Goal: Transaction & Acquisition: Purchase product/service

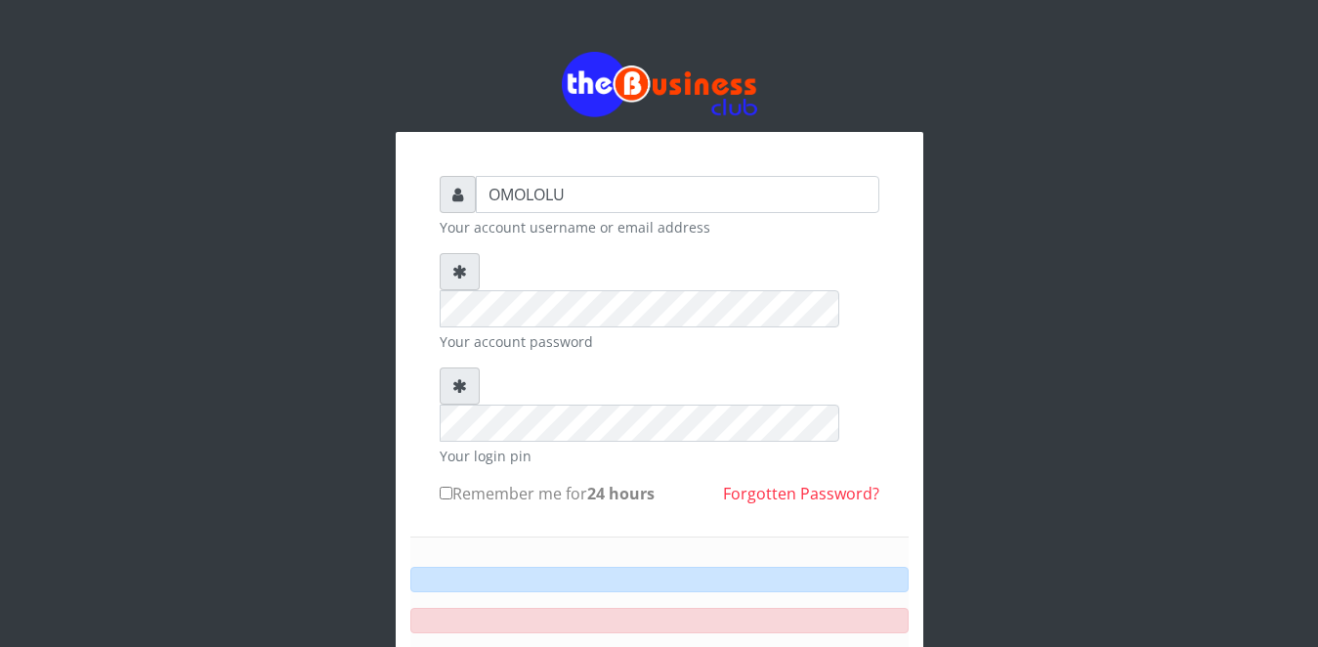
type input "OMOLOLU"
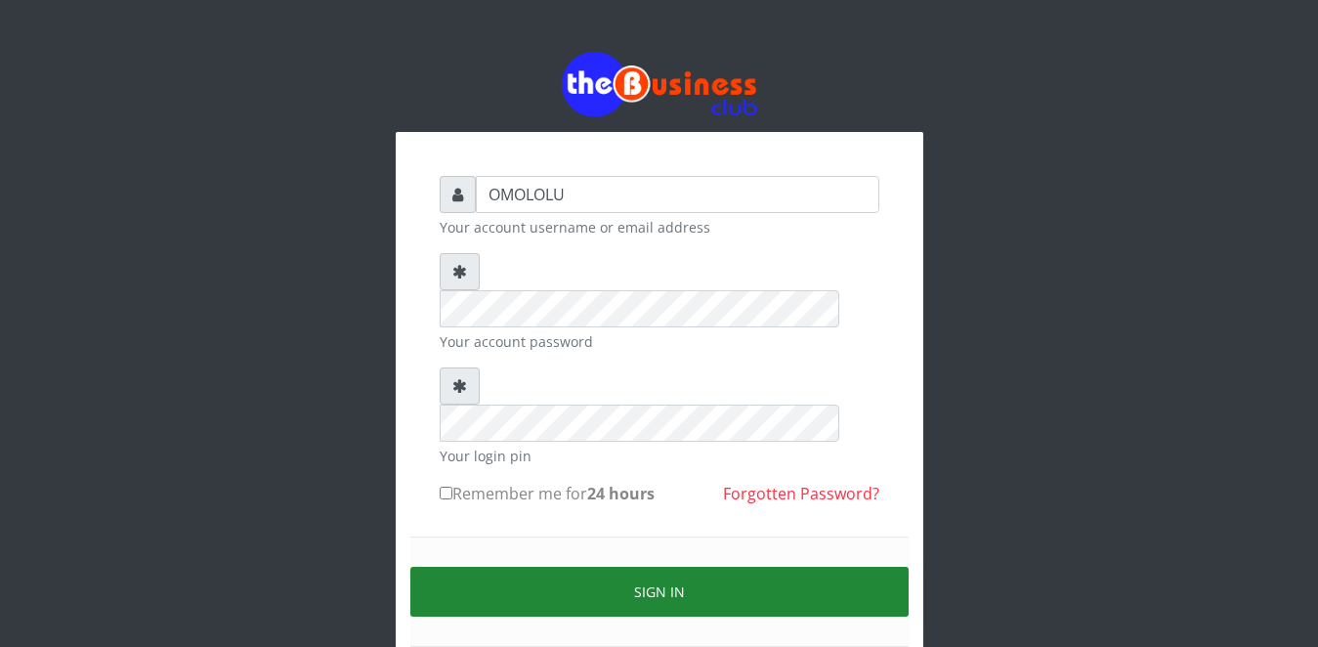
click at [567, 567] on button "Sign in" at bounding box center [659, 592] width 498 height 50
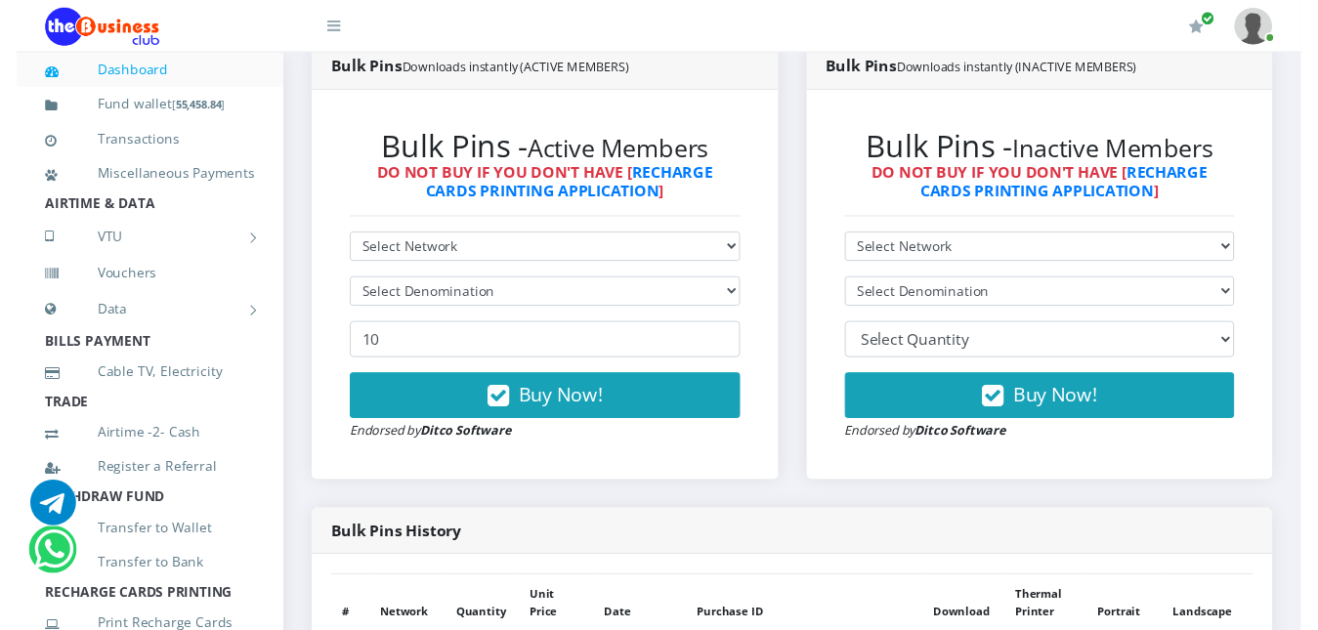
scroll to position [274, 0]
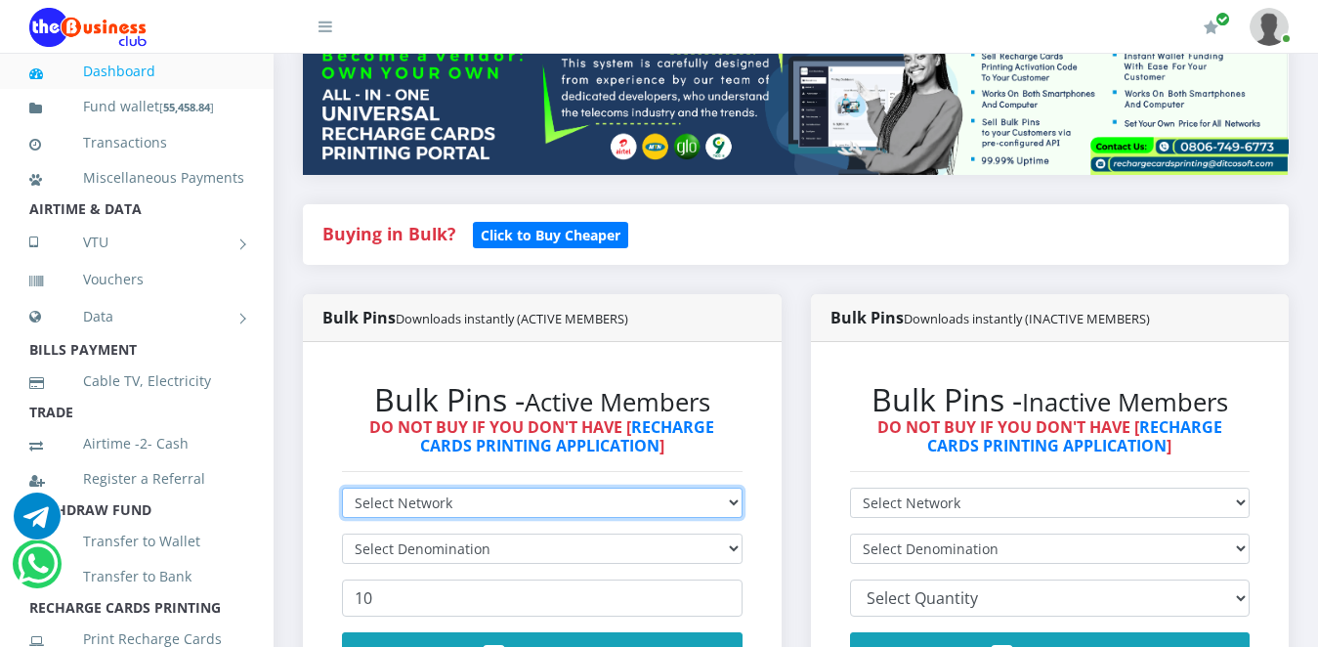
click at [733, 507] on select "Select Network MTN Globacom 9Mobile Airtel" at bounding box center [542, 502] width 401 height 30
select select "MTN"
click at [342, 487] on select "Select Network MTN Globacom 9Mobile Airtel" at bounding box center [542, 502] width 401 height 30
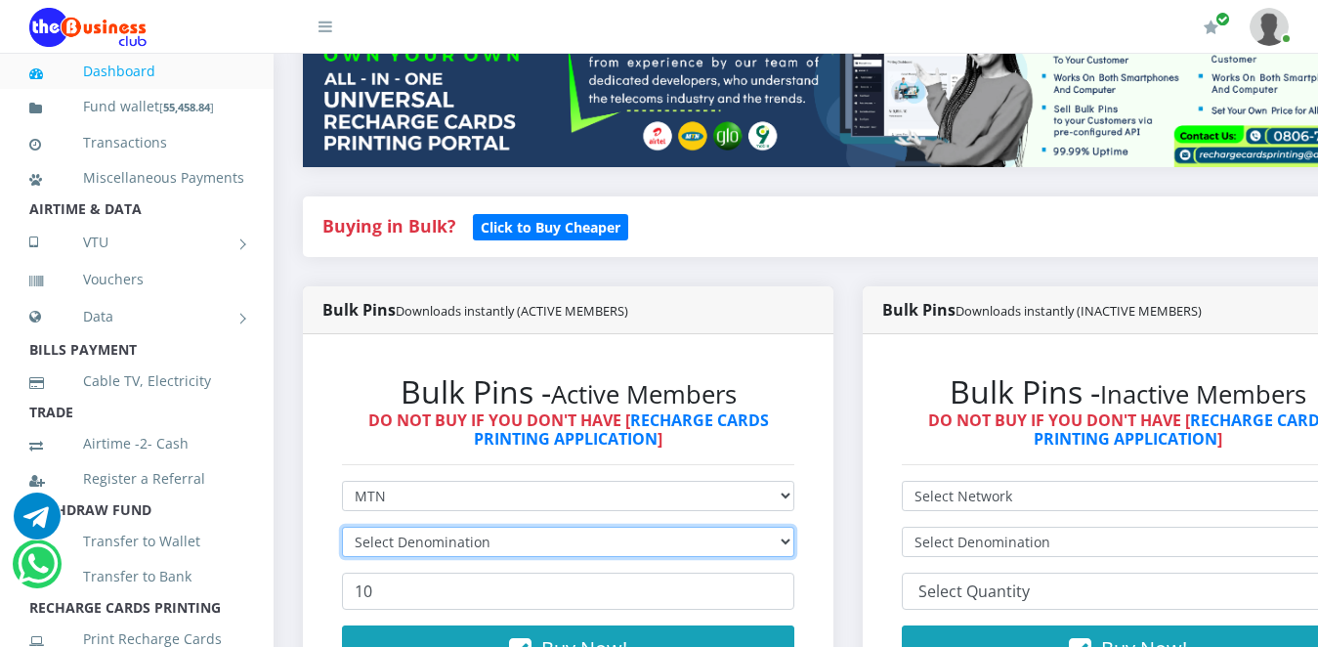
click at [654, 547] on select "Select Denomination" at bounding box center [568, 542] width 452 height 30
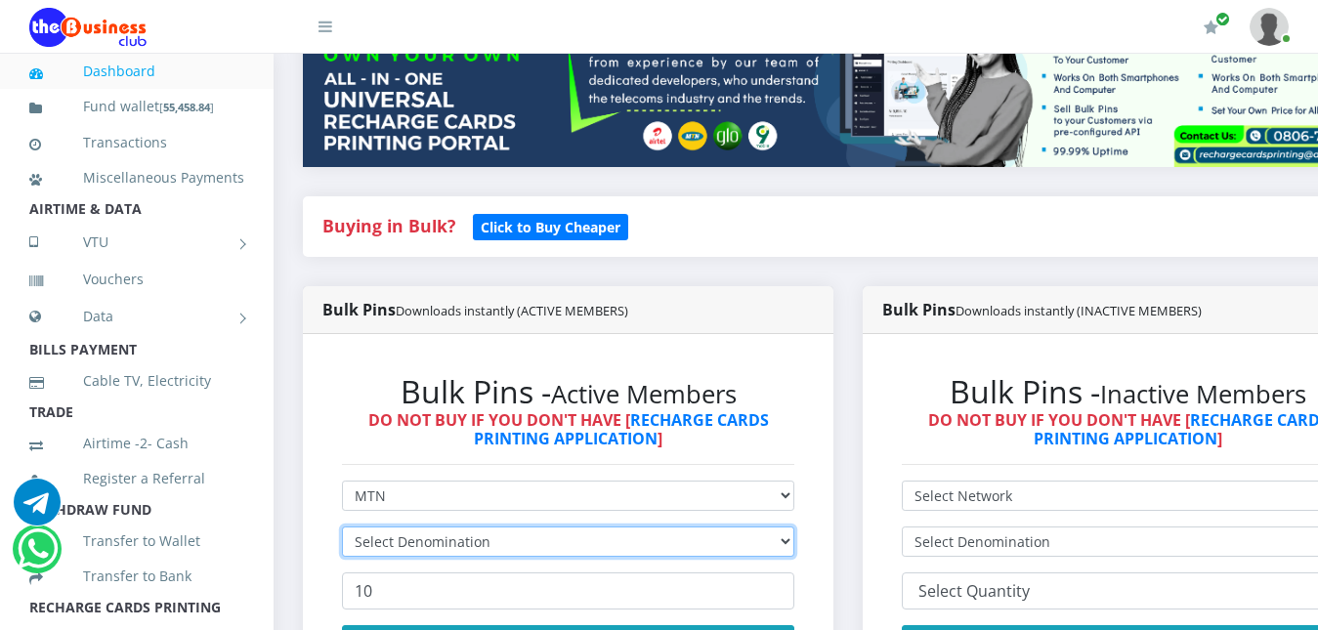
scroll to position [0, 0]
click at [654, 547] on select "Select Denomination" at bounding box center [568, 542] width 452 height 30
click at [654, 547] on select "Select Denomination MTN NGN100 - ₦96.99 MTN NGN200 - ₦193.98 MTN NGN400 - ₦387.…" at bounding box center [568, 542] width 452 height 30
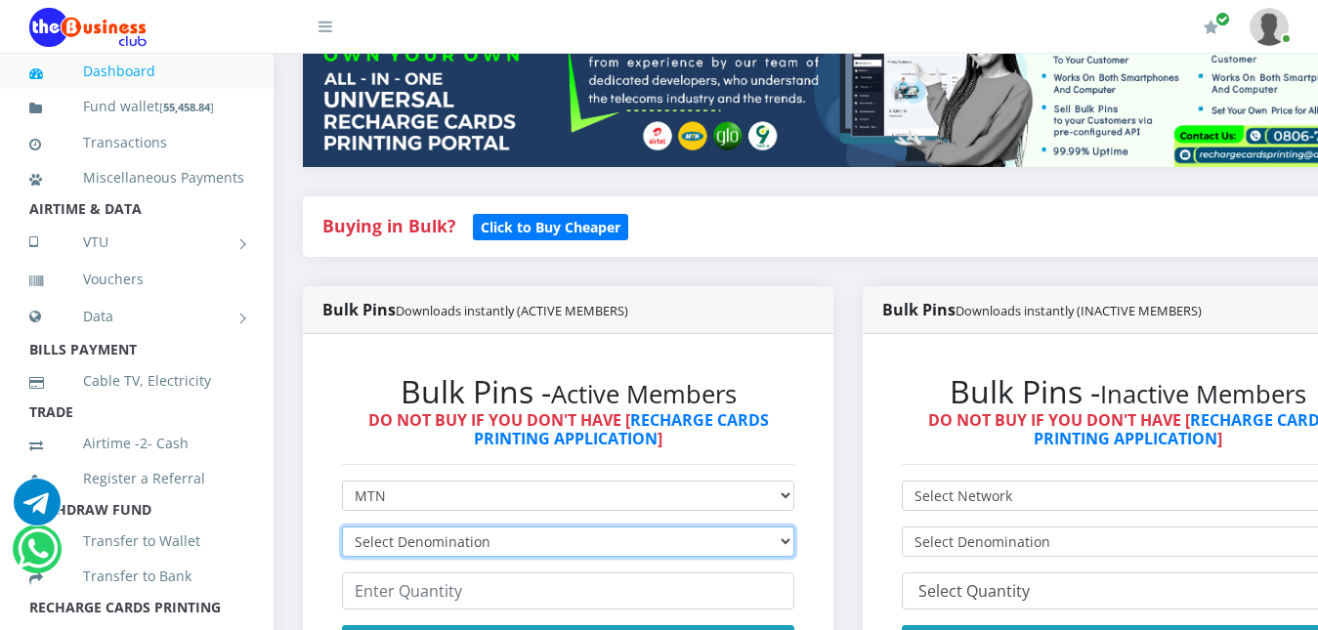
select select "484.95-500"
click at [342, 527] on select "Select Denomination MTN NGN100 - ₦96.99 MTN NGN200 - ₦193.98 MTN NGN400 - ₦387.…" at bounding box center [568, 542] width 452 height 30
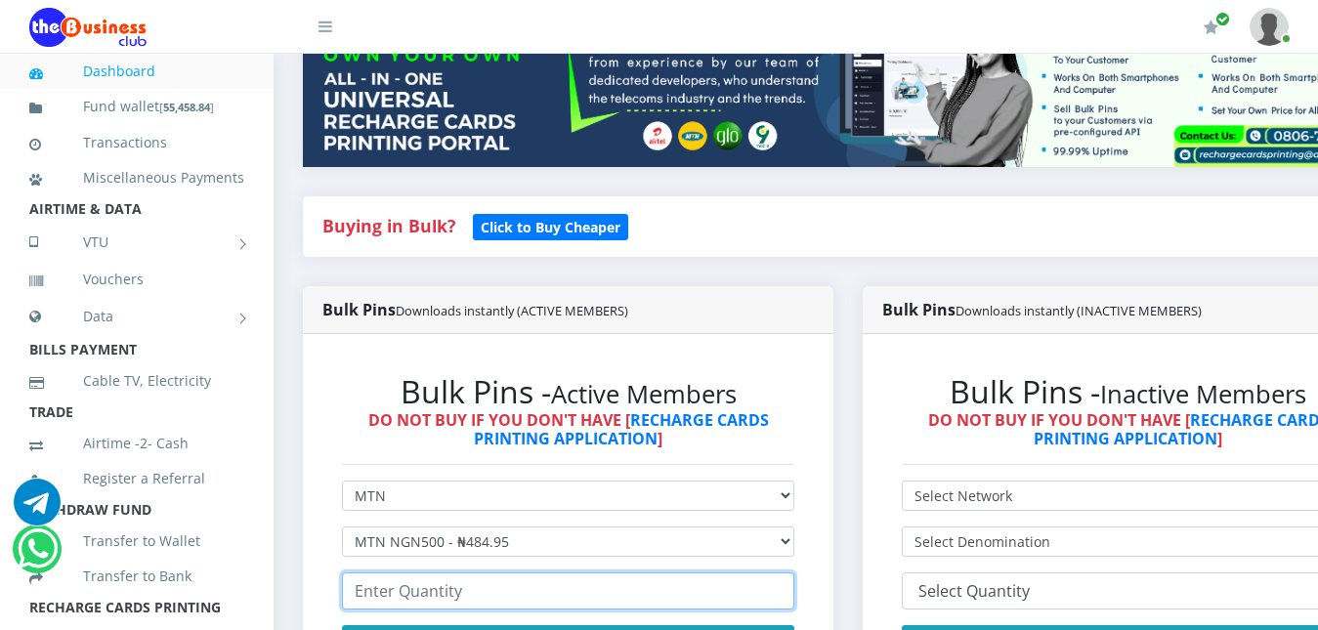
click at [537, 588] on input "number" at bounding box center [568, 590] width 452 height 37
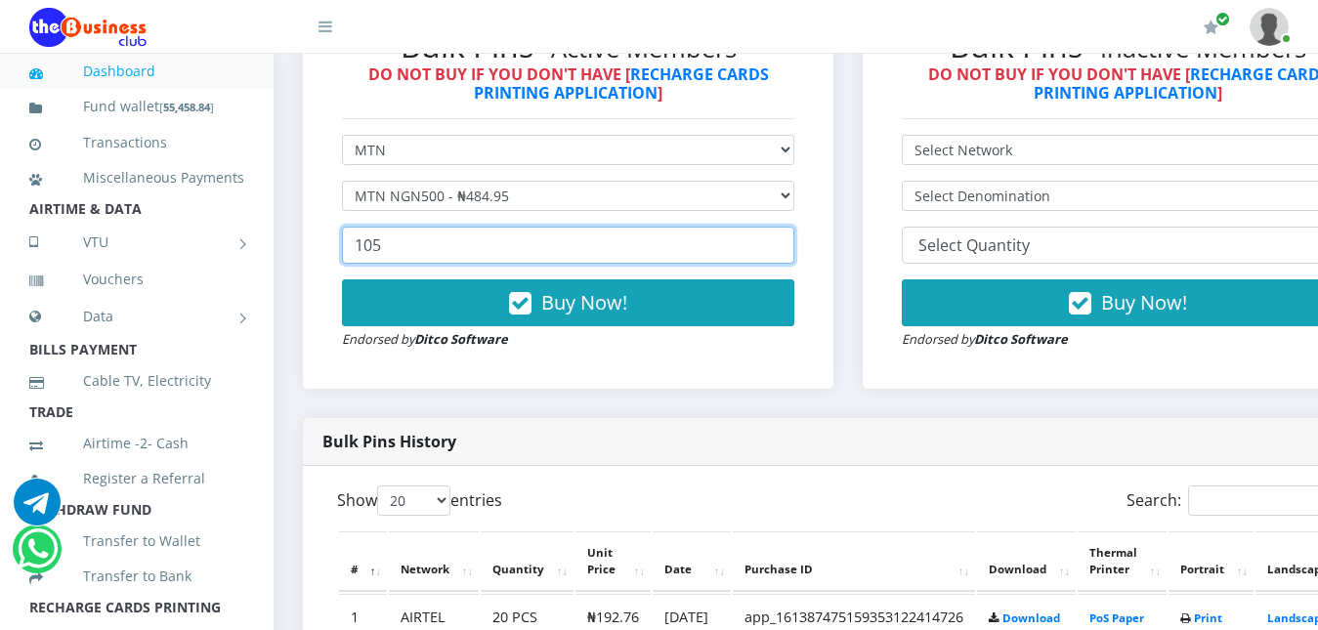
scroll to position [679, 0]
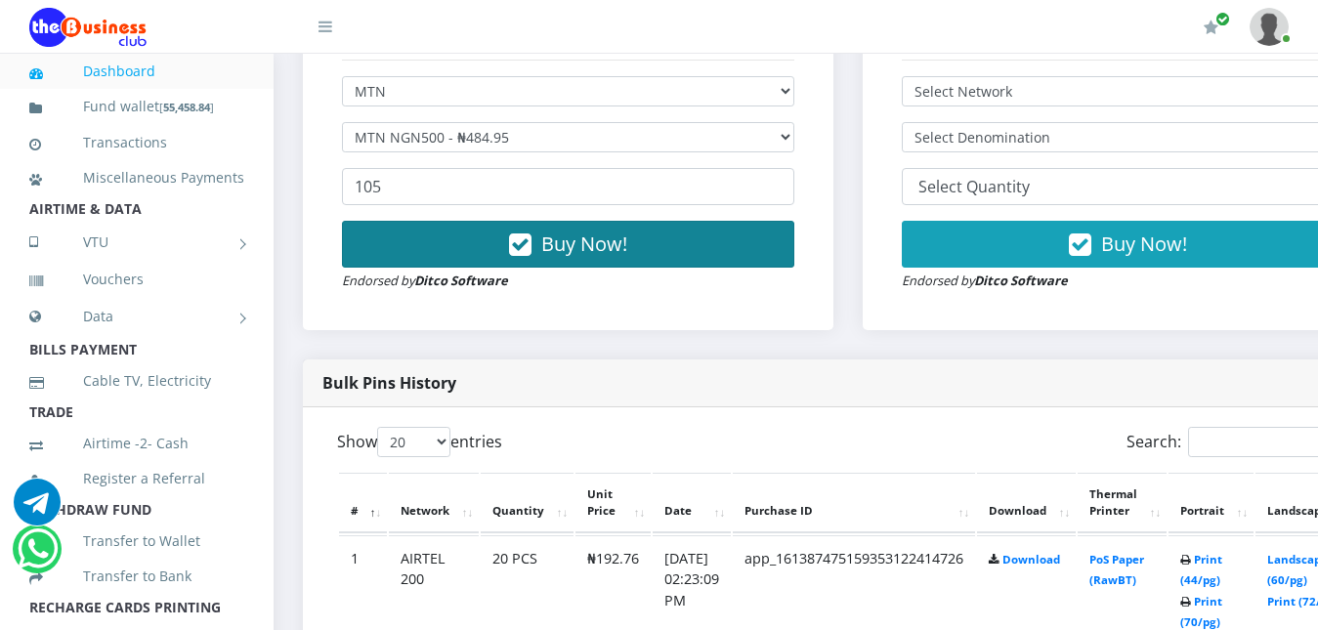
click at [758, 263] on button "Buy Now!" at bounding box center [568, 244] width 452 height 47
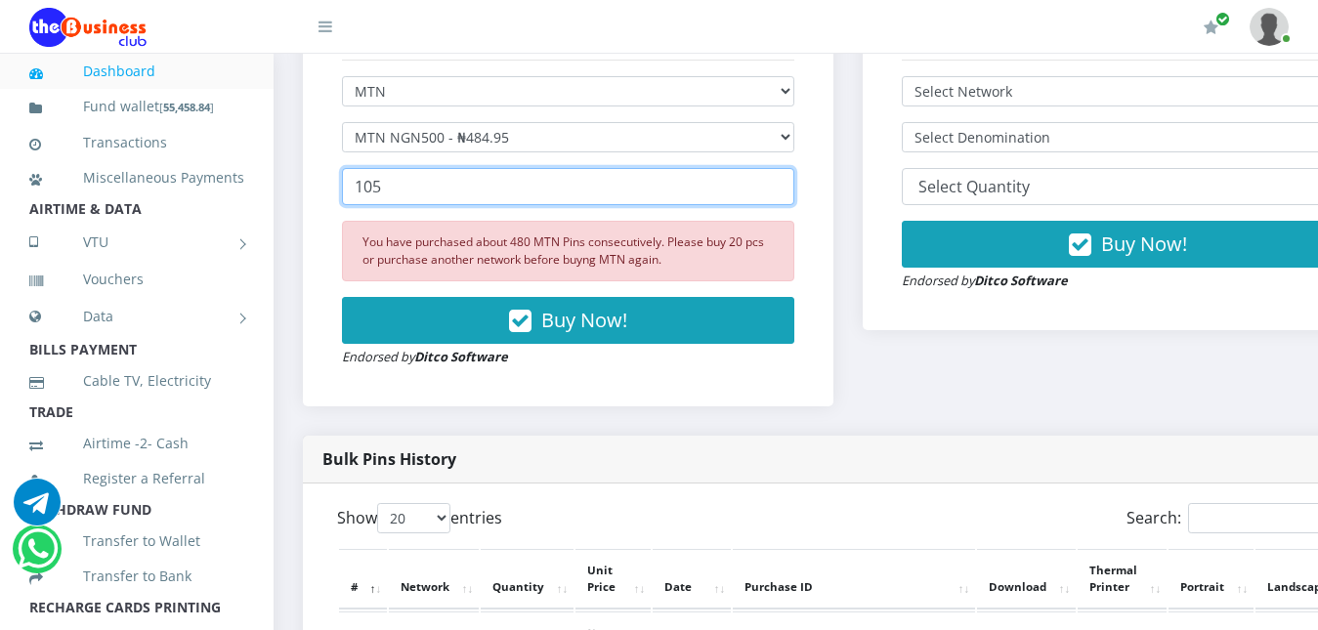
click at [523, 201] on input "105" at bounding box center [568, 186] width 452 height 37
type input "1"
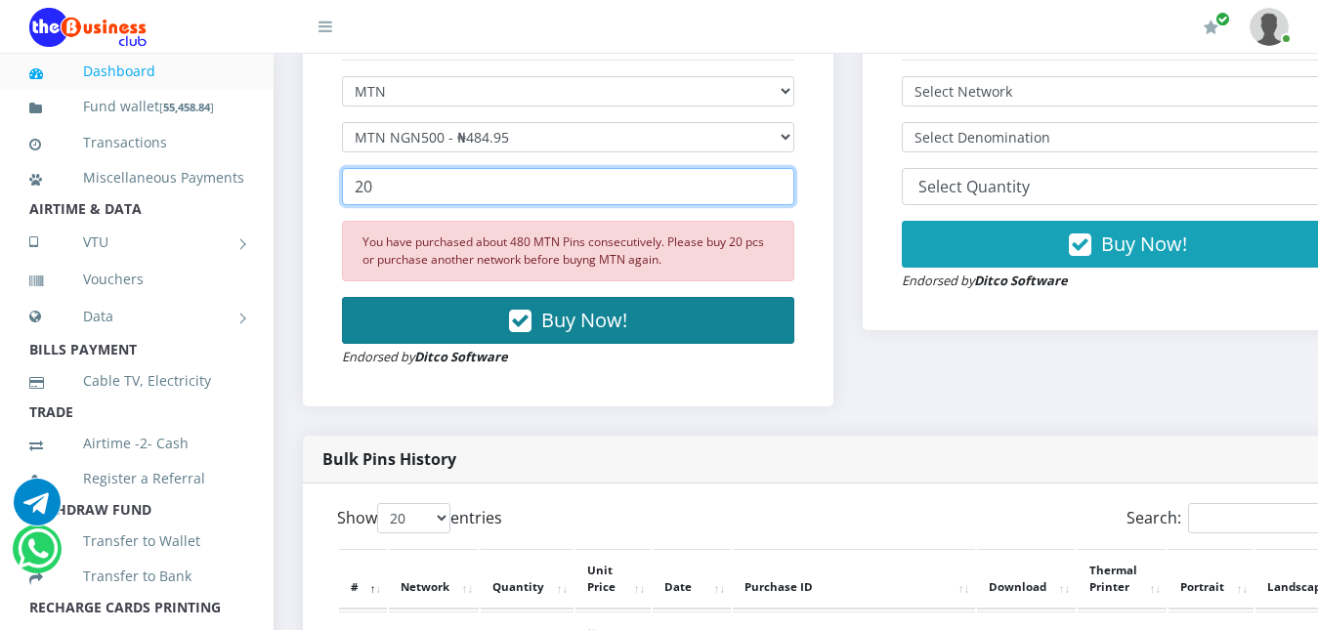
type input "20"
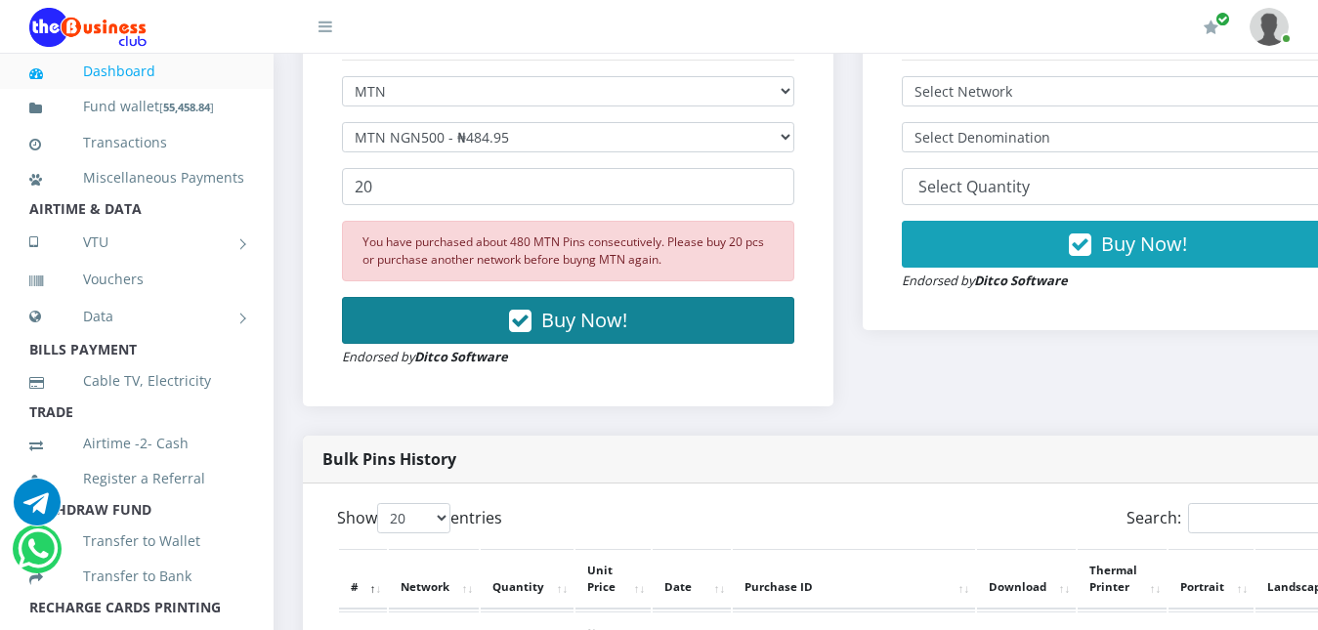
click at [526, 317] on icon "button" at bounding box center [520, 322] width 22 height 20
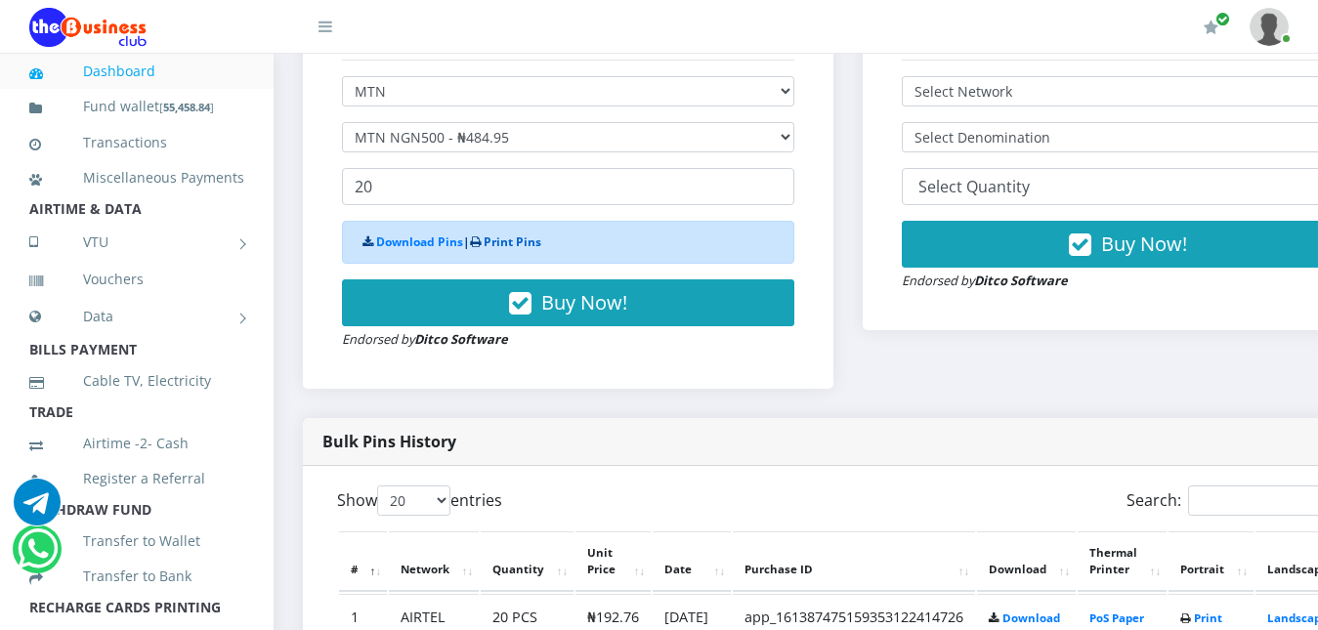
click at [514, 239] on link "Print Pins" at bounding box center [513, 241] width 58 height 17
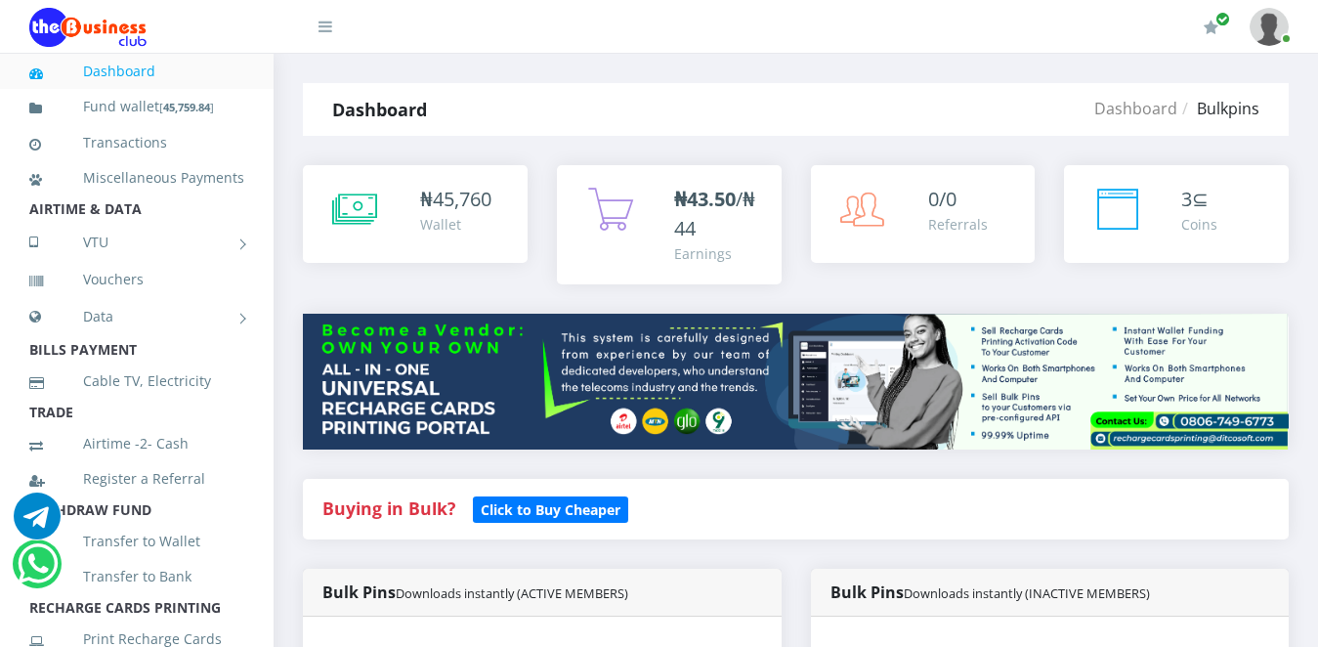
select select "MTN"
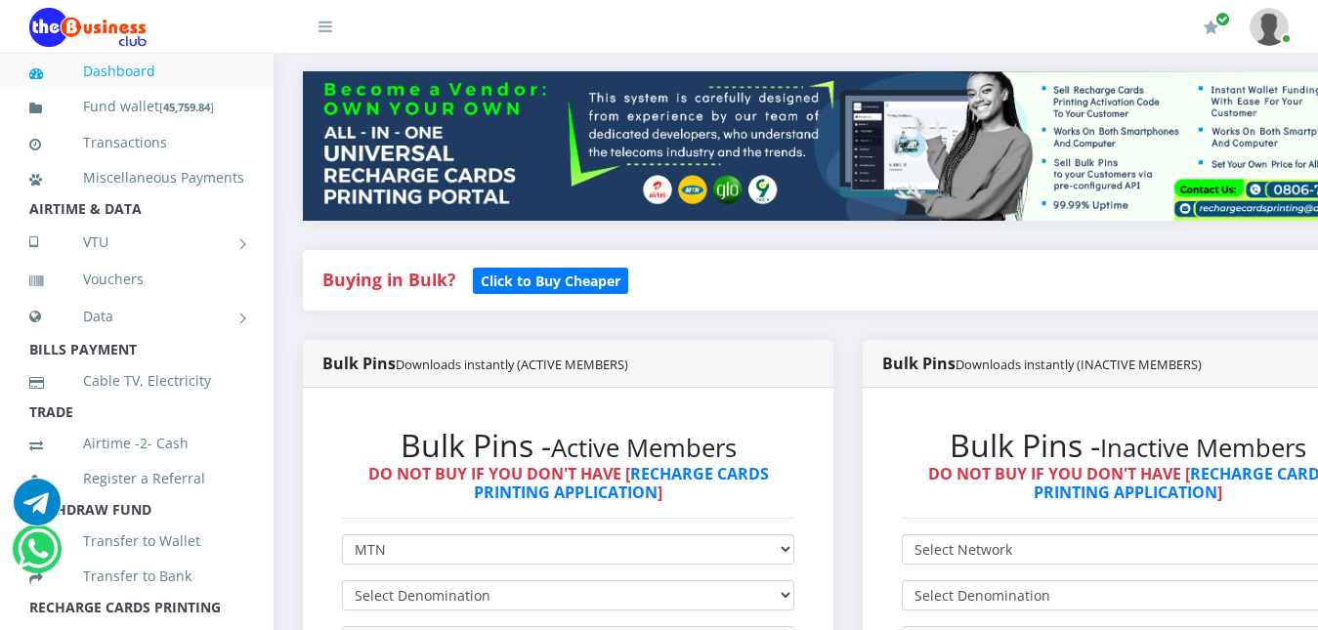
scroll to position [339, 0]
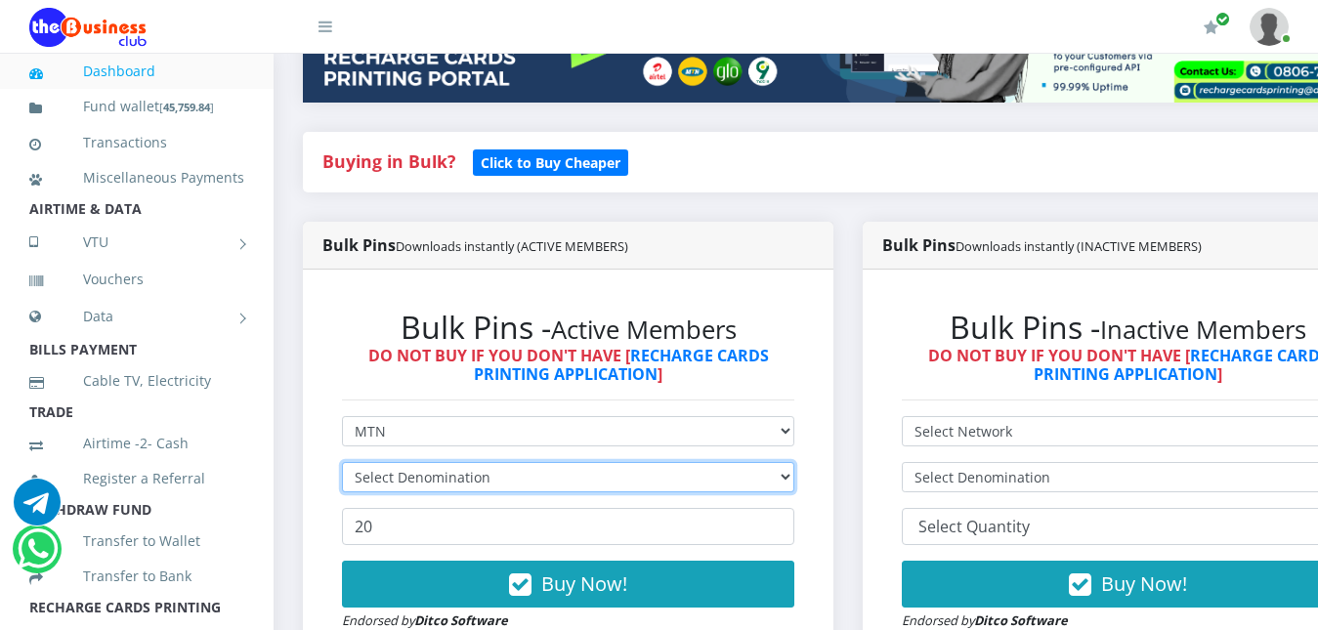
click at [794, 480] on select "Select Denomination" at bounding box center [568, 477] width 452 height 30
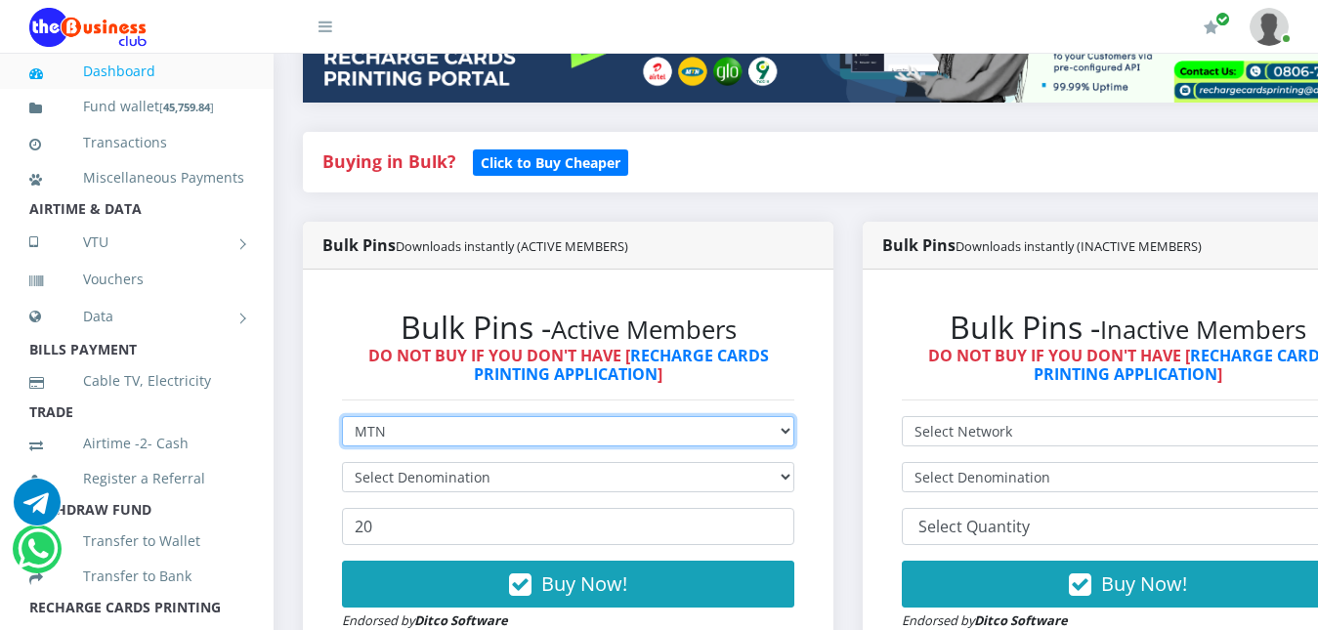
click at [794, 436] on select "Select Network MTN Globacom 9Mobile Airtel" at bounding box center [568, 431] width 452 height 30
click at [342, 416] on select "Select Network MTN Globacom 9Mobile Airtel" at bounding box center [568, 431] width 452 height 30
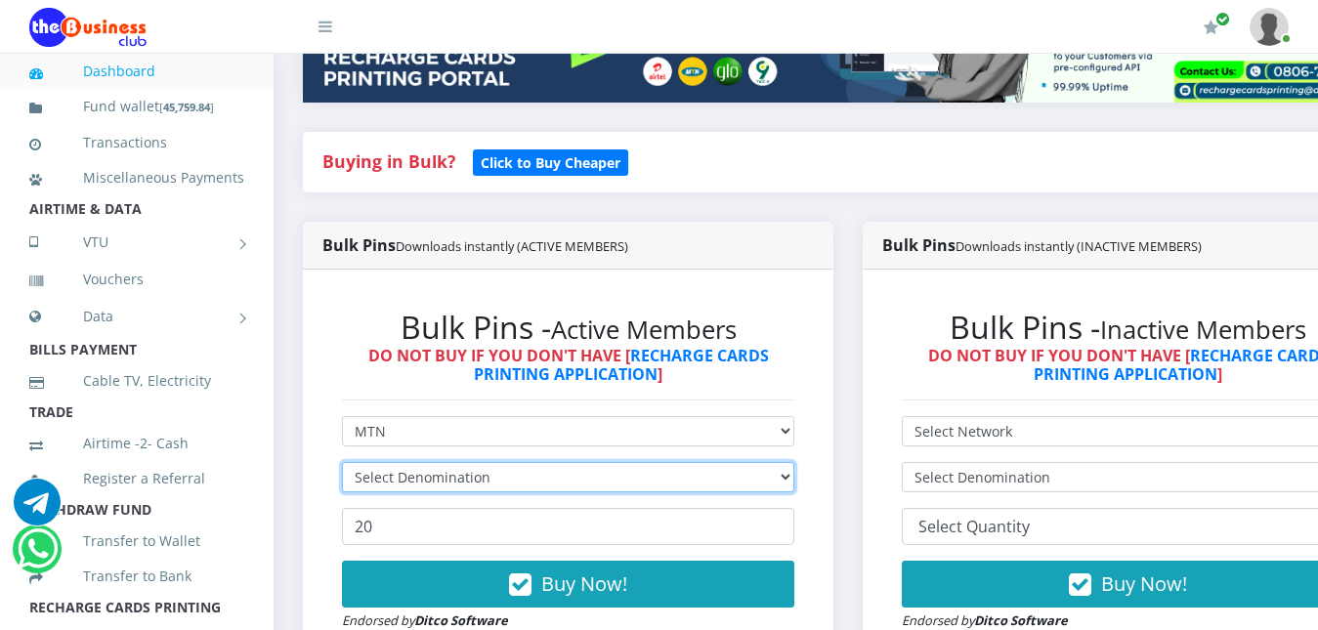
click at [521, 482] on select "Select Denomination" at bounding box center [568, 477] width 452 height 30
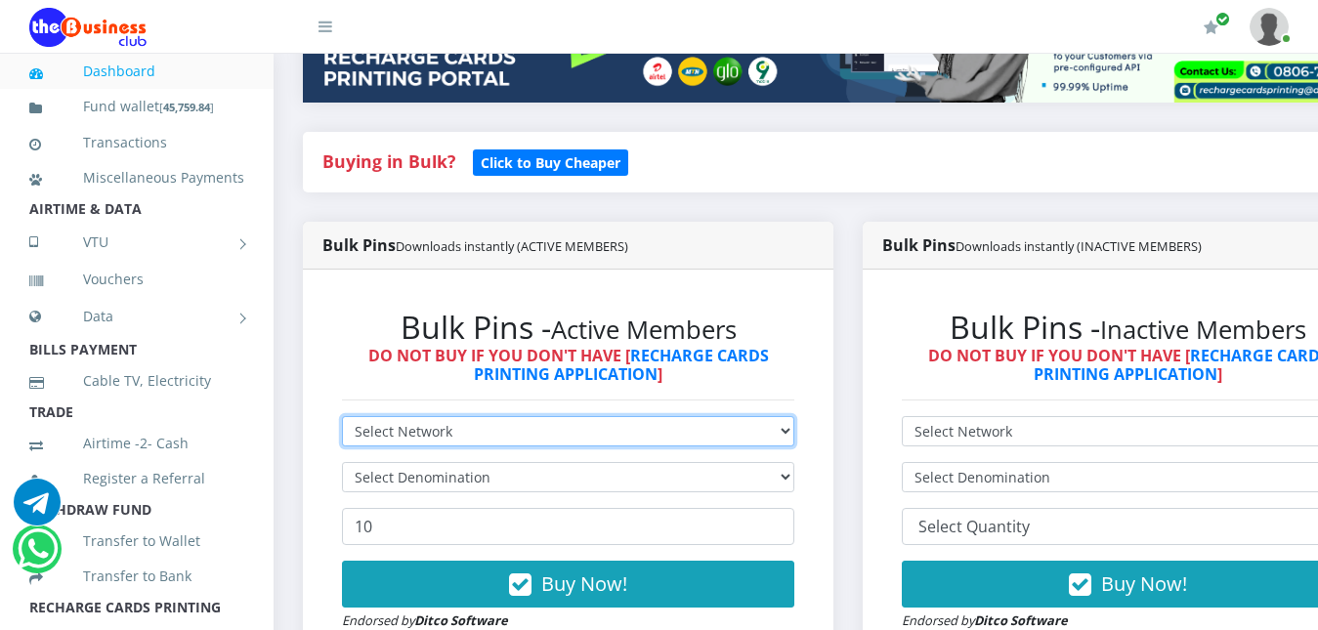
click at [653, 435] on select "Select Network MTN Globacom 9Mobile Airtel" at bounding box center [568, 431] width 452 height 30
select select "MTN"
click at [342, 416] on select "Select Network MTN Globacom 9Mobile Airtel" at bounding box center [568, 431] width 452 height 30
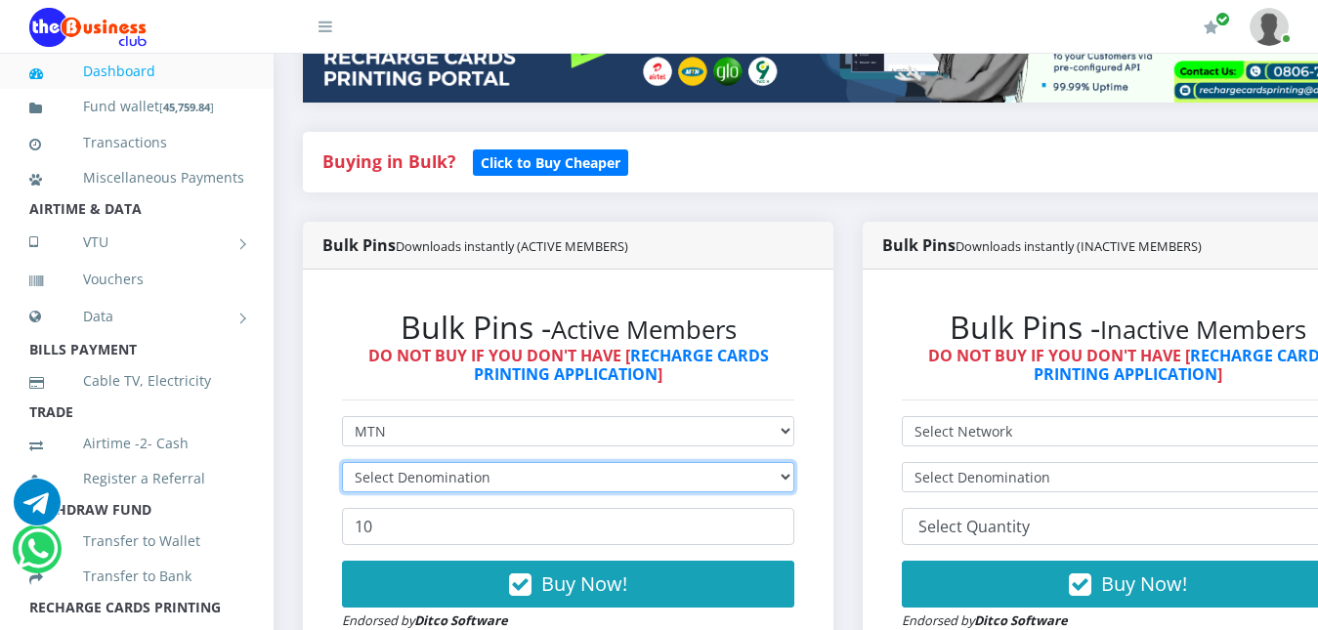
click at [617, 486] on select "Select Denomination" at bounding box center [568, 477] width 452 height 30
click at [577, 487] on select "Select Denomination" at bounding box center [568, 477] width 452 height 30
click at [577, 487] on select "Select Denomination MTN NGN100 - ₦96.99 MTN NGN200 - ₦193.98 MTN NGN400 - ₦387.…" at bounding box center [568, 477] width 452 height 30
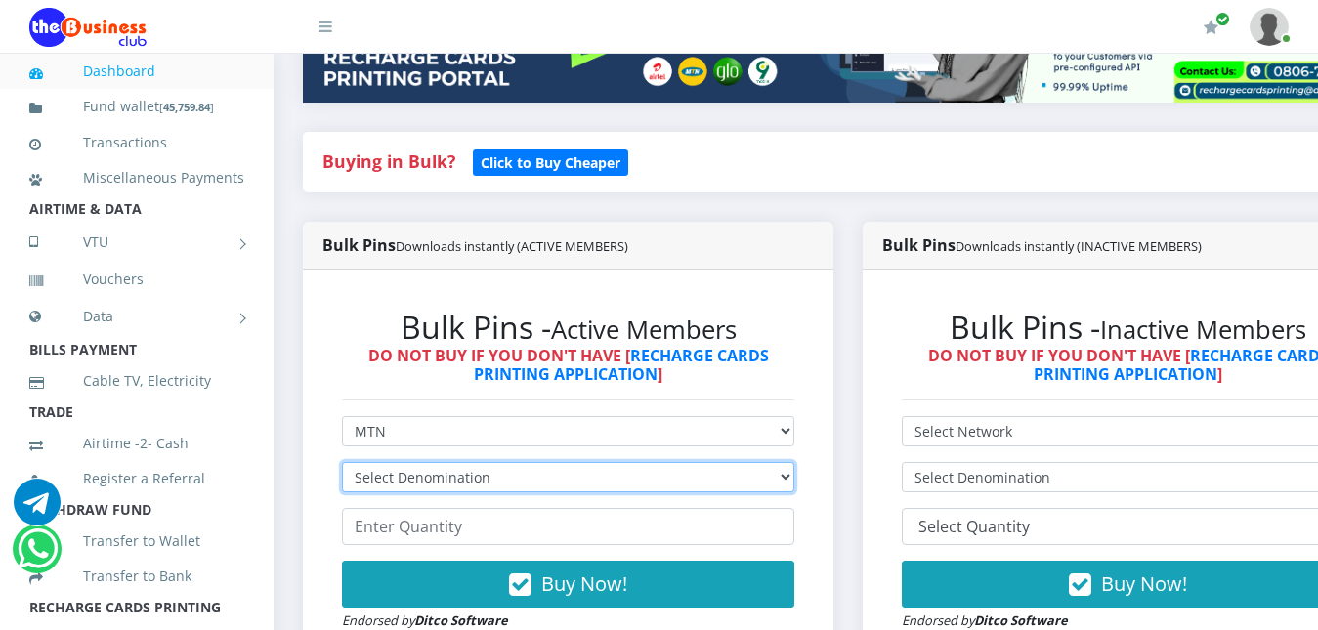
select select "484.95-500"
click at [342, 462] on select "Select Denomination MTN NGN100 - ₦96.99 MTN NGN200 - ₦193.98 MTN NGN400 - ₦387.…" at bounding box center [568, 477] width 452 height 30
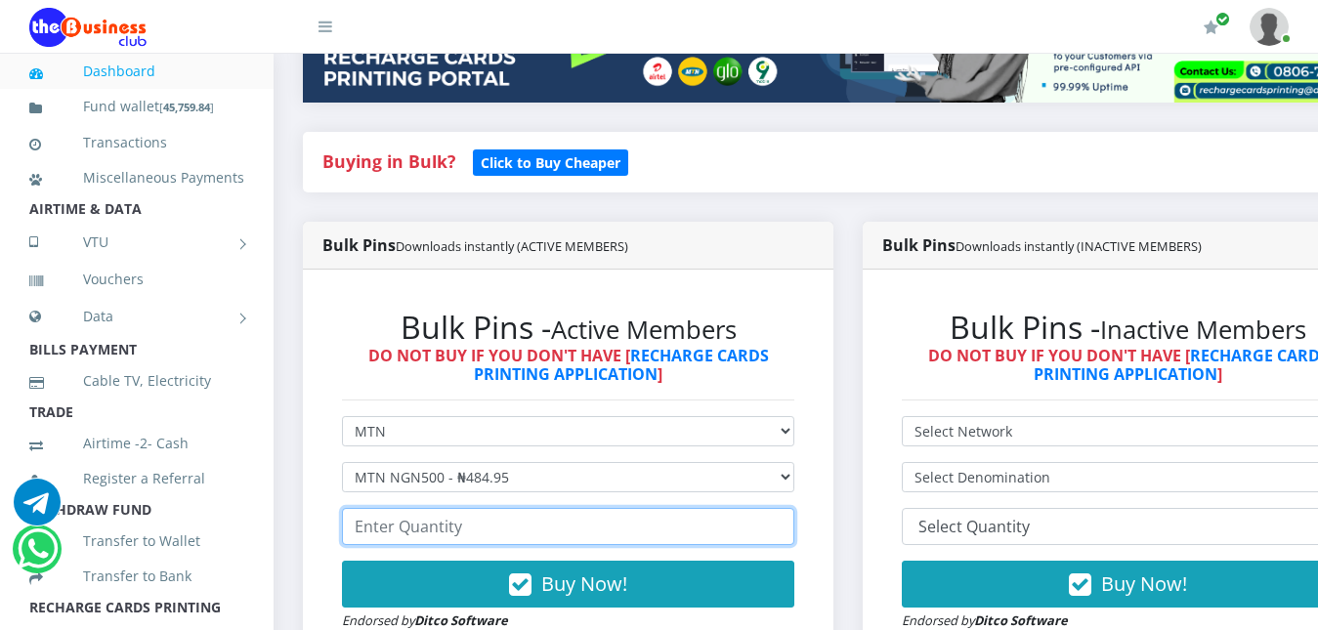
click at [522, 533] on input "number" at bounding box center [568, 526] width 452 height 37
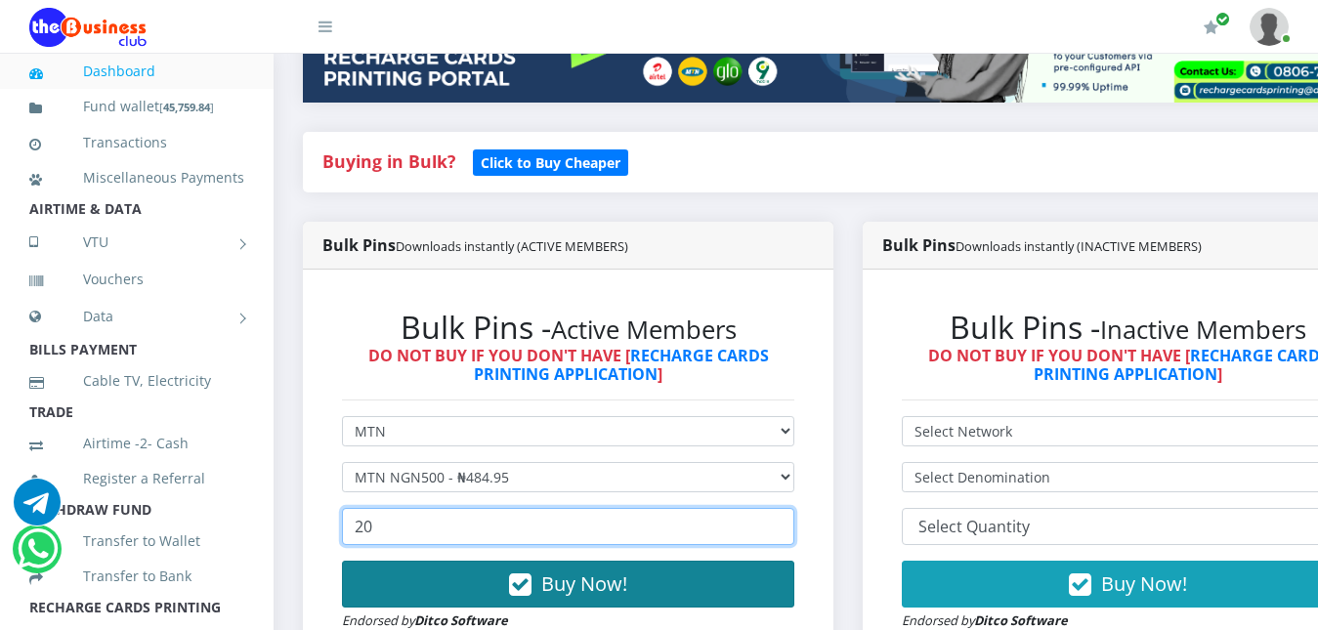
type input "20"
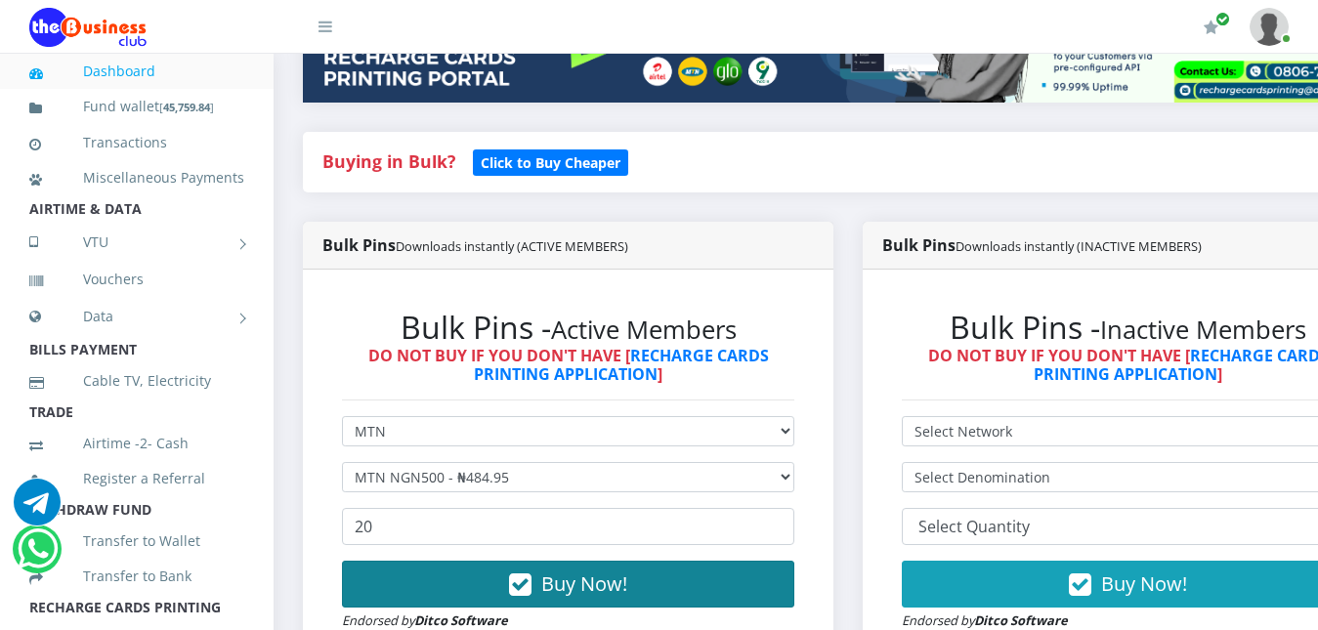
click at [565, 585] on span "Buy Now!" at bounding box center [584, 583] width 86 height 26
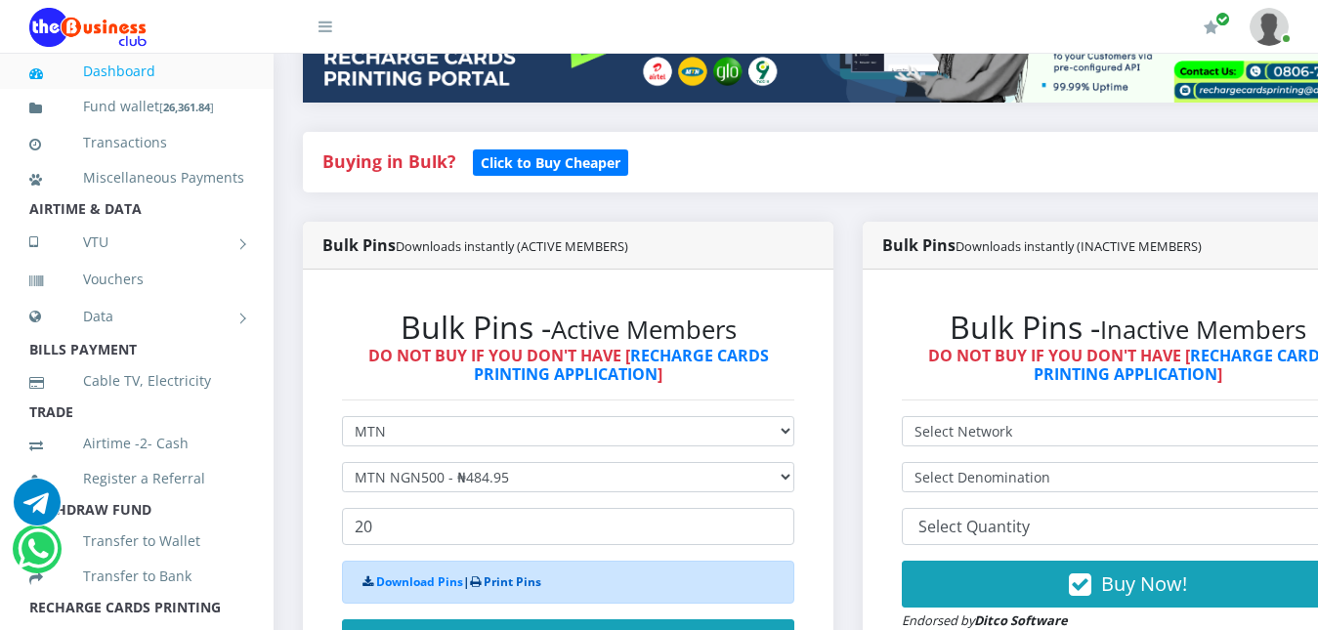
click at [535, 585] on link "Print Pins" at bounding box center [513, 581] width 58 height 17
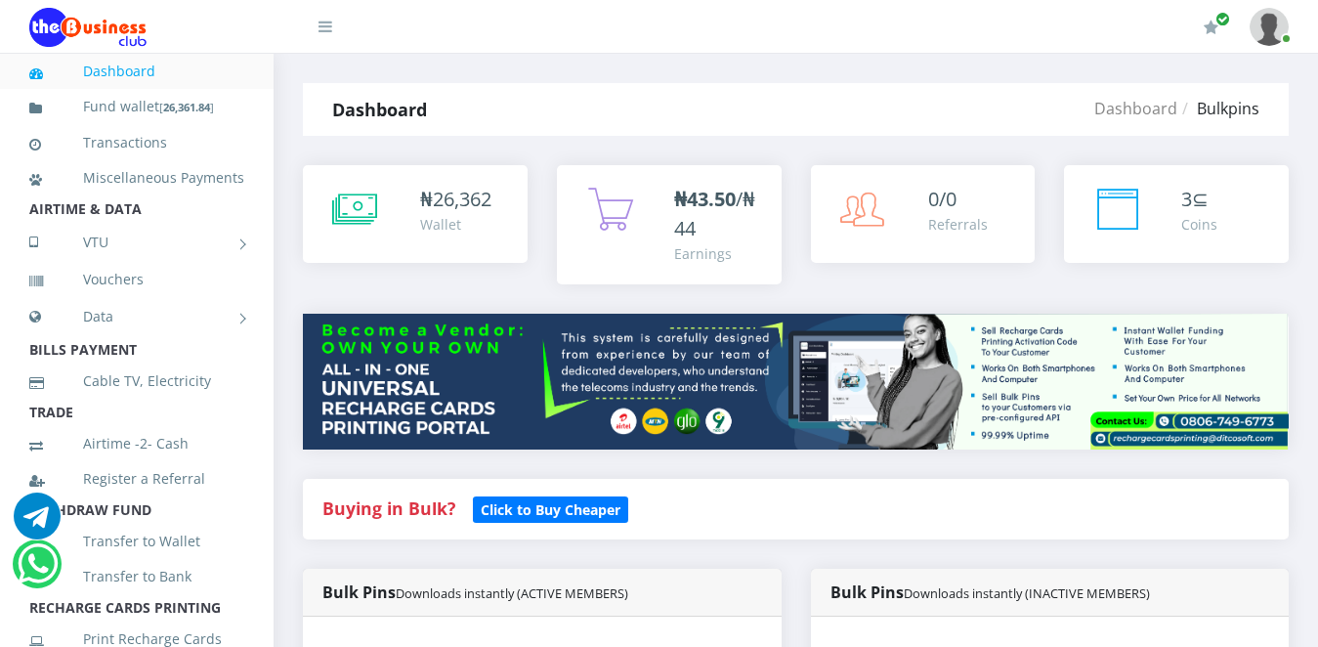
select select "MTN"
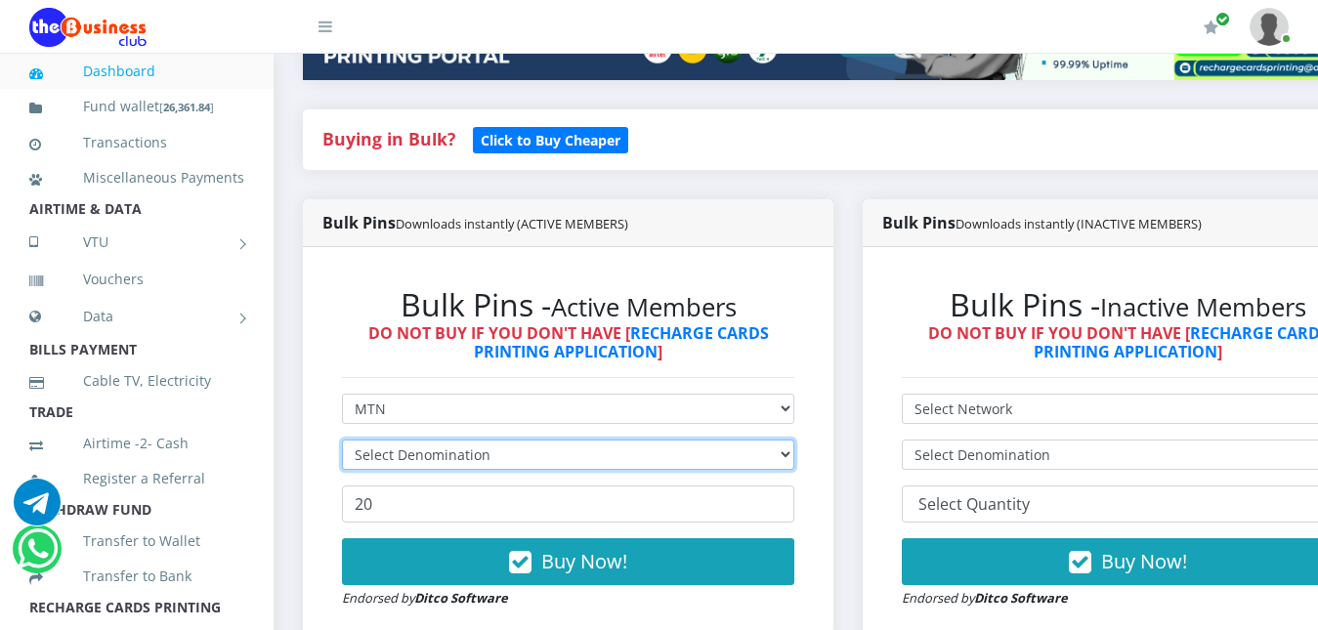
click at [794, 459] on select "Select Denomination" at bounding box center [568, 455] width 452 height 30
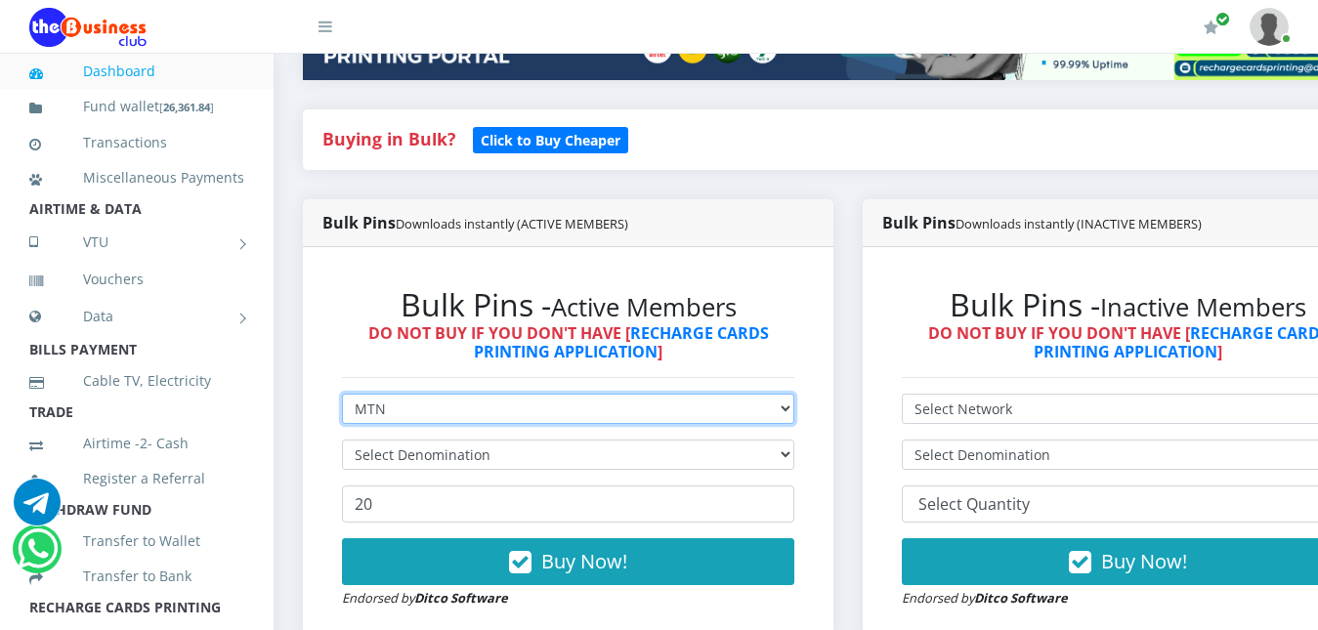
click at [762, 406] on select "Select Network MTN Globacom 9Mobile Airtel" at bounding box center [568, 409] width 452 height 30
click at [342, 394] on select "Select Network MTN Globacom 9Mobile Airtel" at bounding box center [568, 409] width 452 height 30
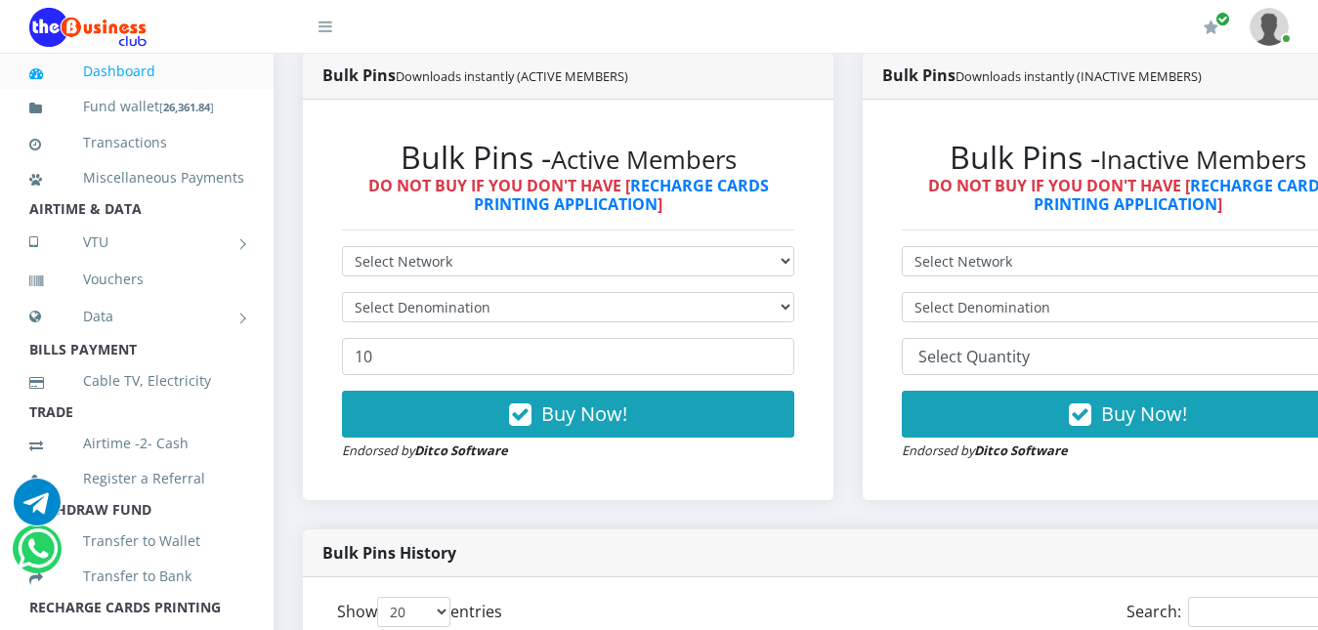
scroll to position [525, 0]
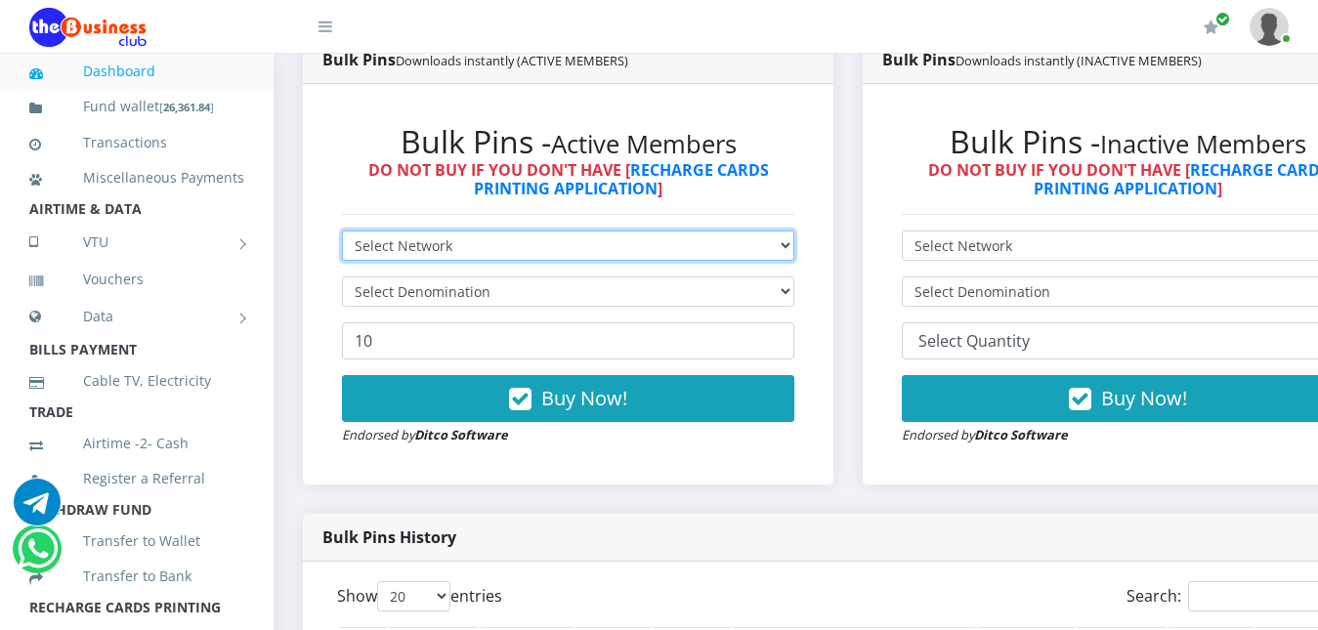
click at [710, 255] on select "Select Network MTN Globacom 9Mobile Airtel" at bounding box center [568, 246] width 452 height 30
select select "MTN"
click at [342, 231] on select "Select Network MTN Globacom 9Mobile Airtel" at bounding box center [568, 246] width 452 height 30
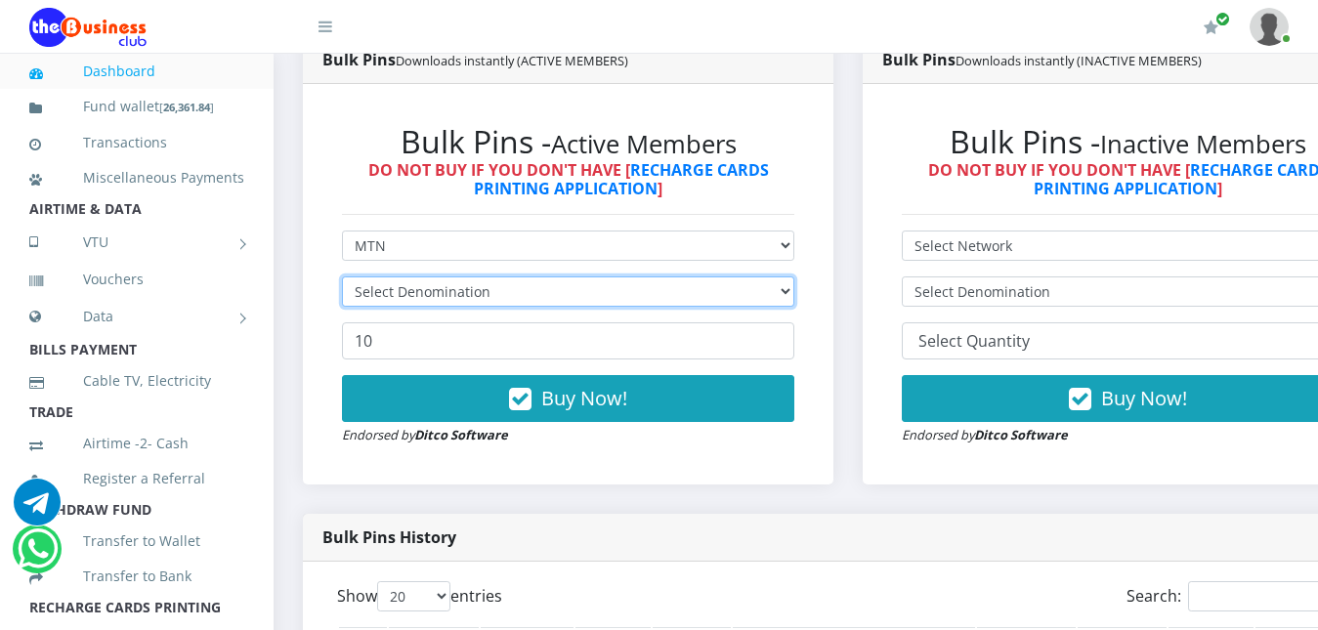
click at [676, 299] on select "Select Denomination" at bounding box center [568, 291] width 452 height 30
click at [676, 299] on select "Select Denomination MTN NGN100 - ₦96.99 MTN NGN200 - ₦193.98 MTN NGN400 - ₦387.…" at bounding box center [568, 291] width 452 height 30
select select "484.95-500"
click at [342, 276] on select "Select Denomination MTN NGN100 - ₦96.99 MTN NGN200 - ₦193.98 MTN NGN400 - ₦387.…" at bounding box center [568, 291] width 452 height 30
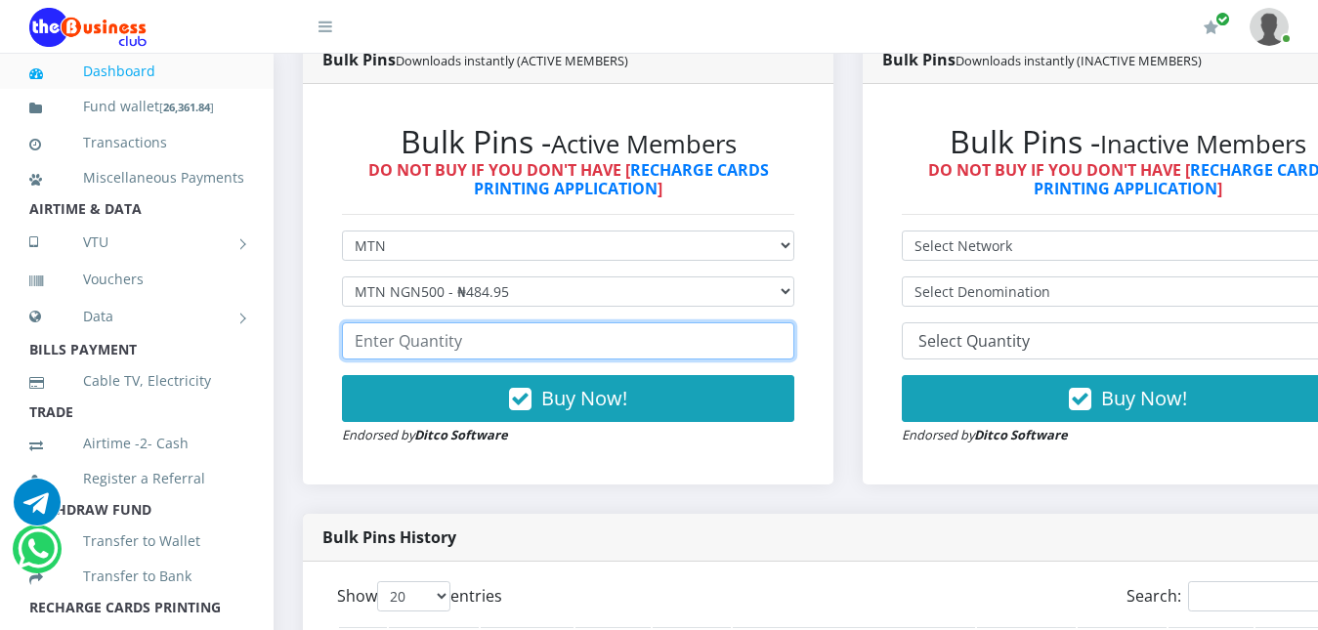
click at [559, 348] on input "number" at bounding box center [568, 340] width 452 height 37
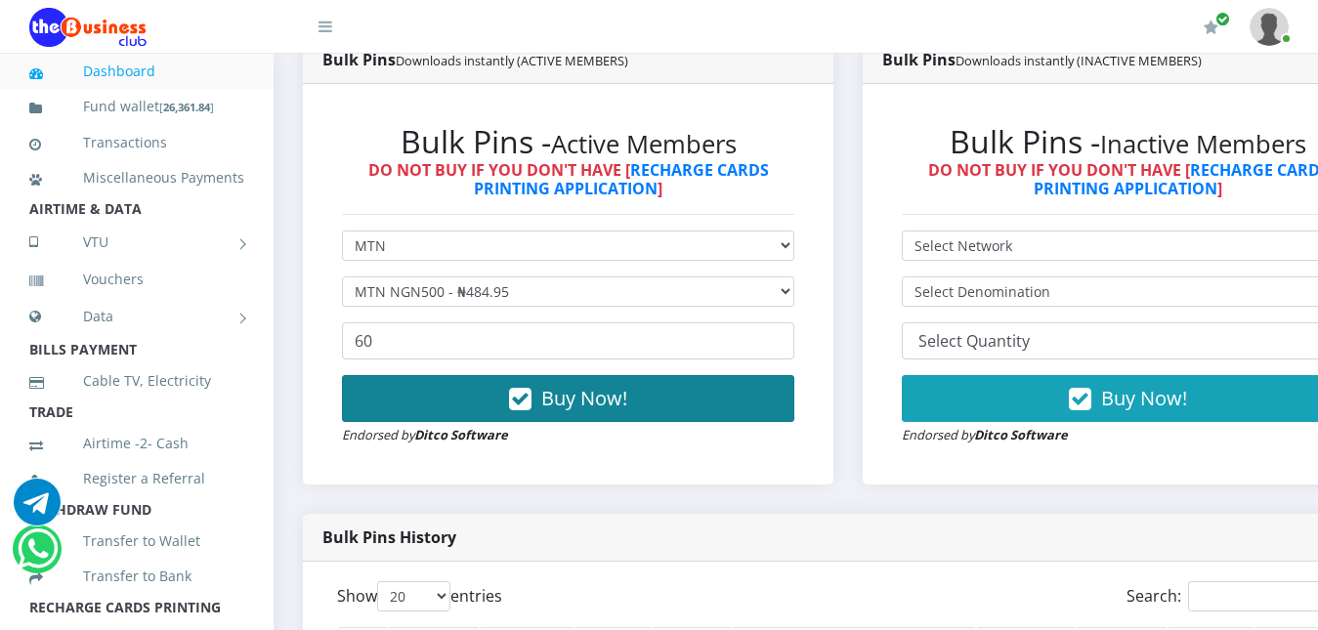
click at [570, 398] on span "Buy Now!" at bounding box center [584, 398] width 86 height 26
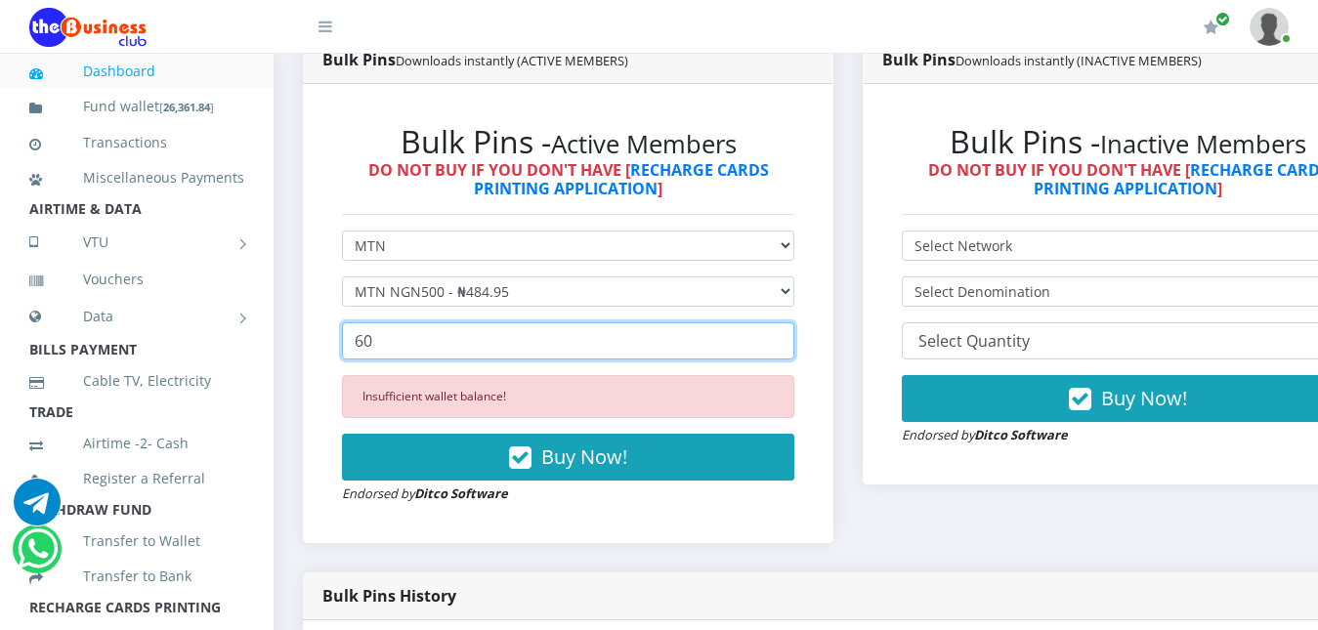
click at [523, 348] on input "60" at bounding box center [568, 340] width 452 height 37
type input "6"
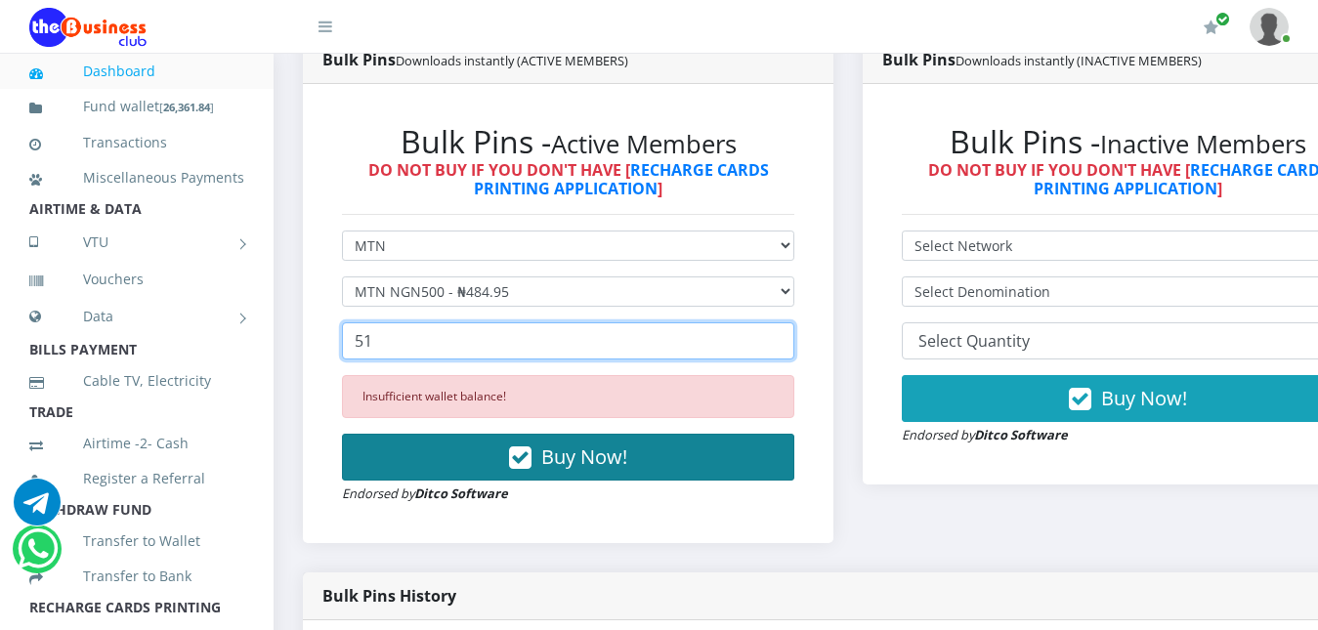
type input "51"
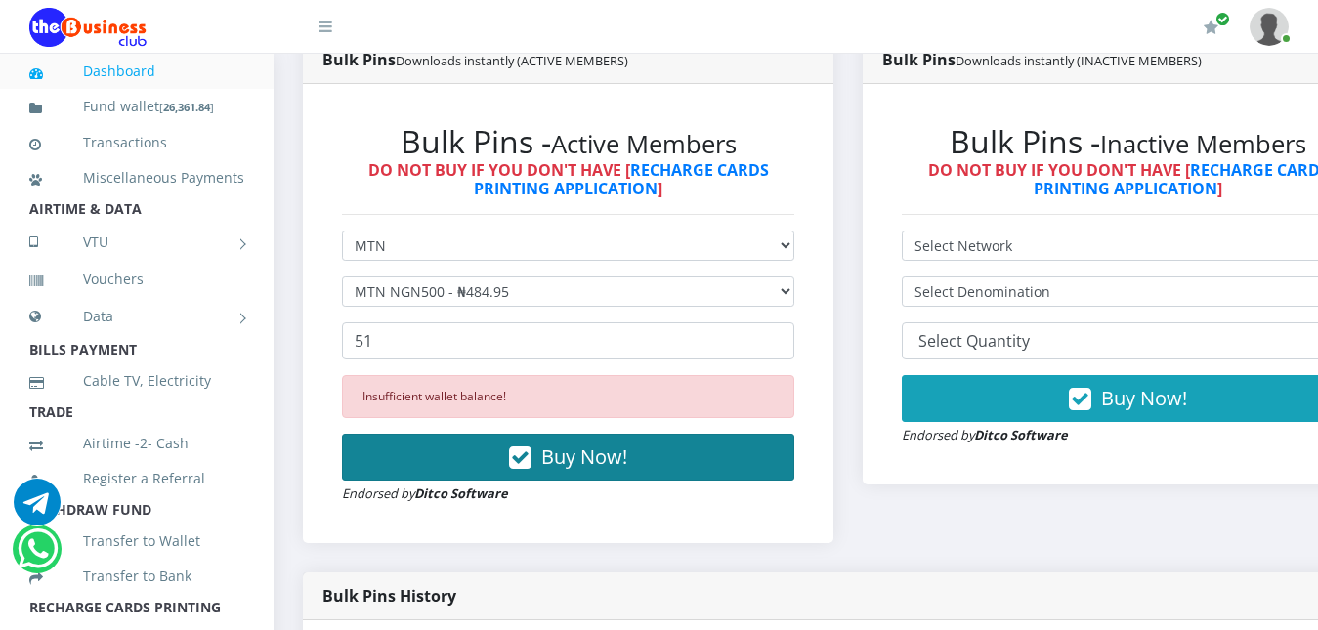
click at [529, 458] on icon "button" at bounding box center [520, 458] width 22 height 20
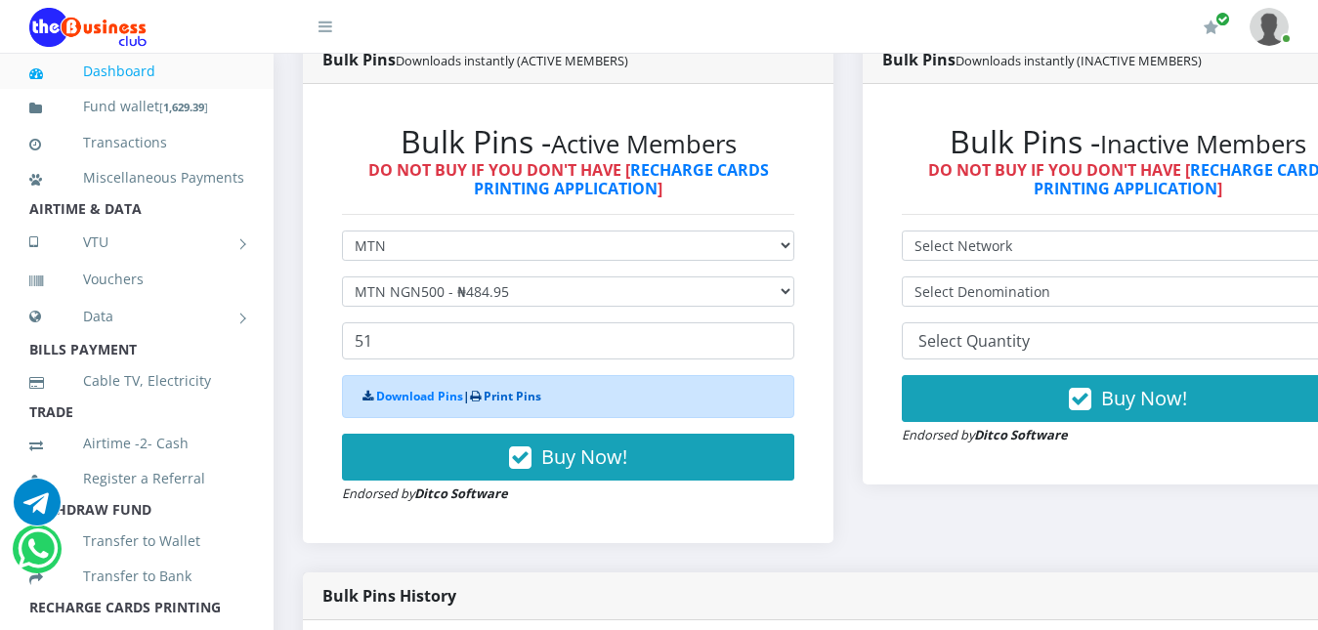
click at [516, 401] on link "Print Pins" at bounding box center [513, 396] width 58 height 17
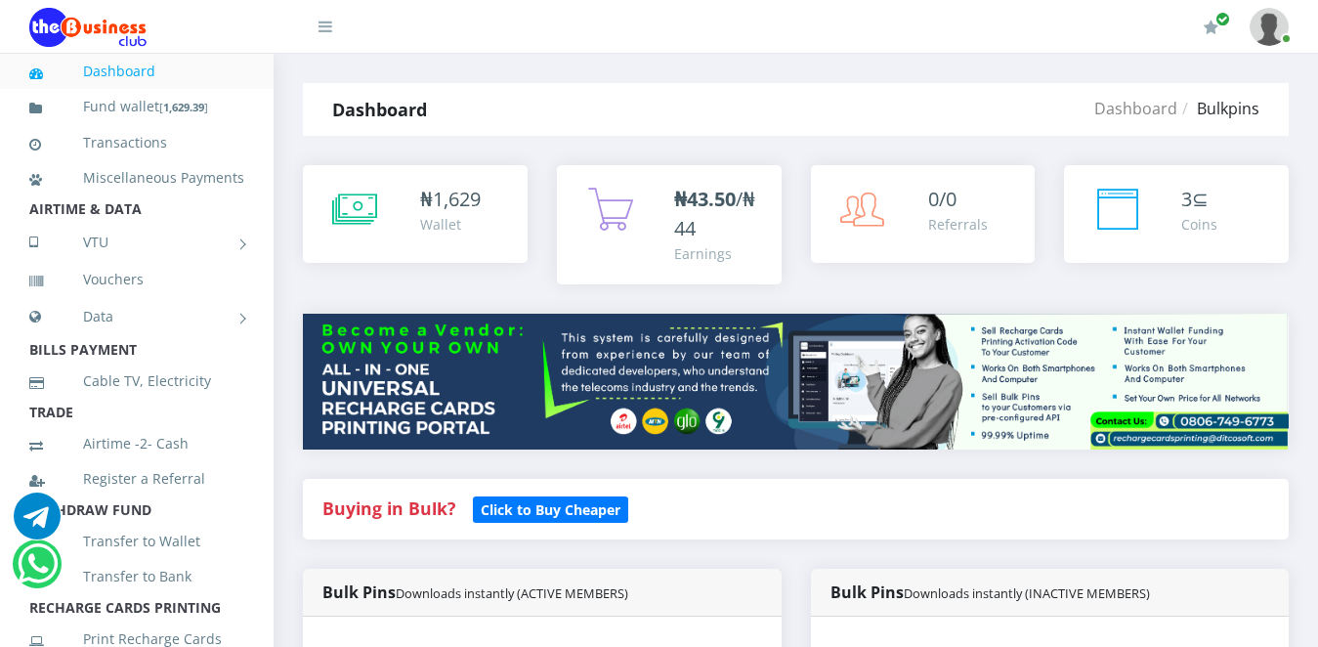
select select "MTN"
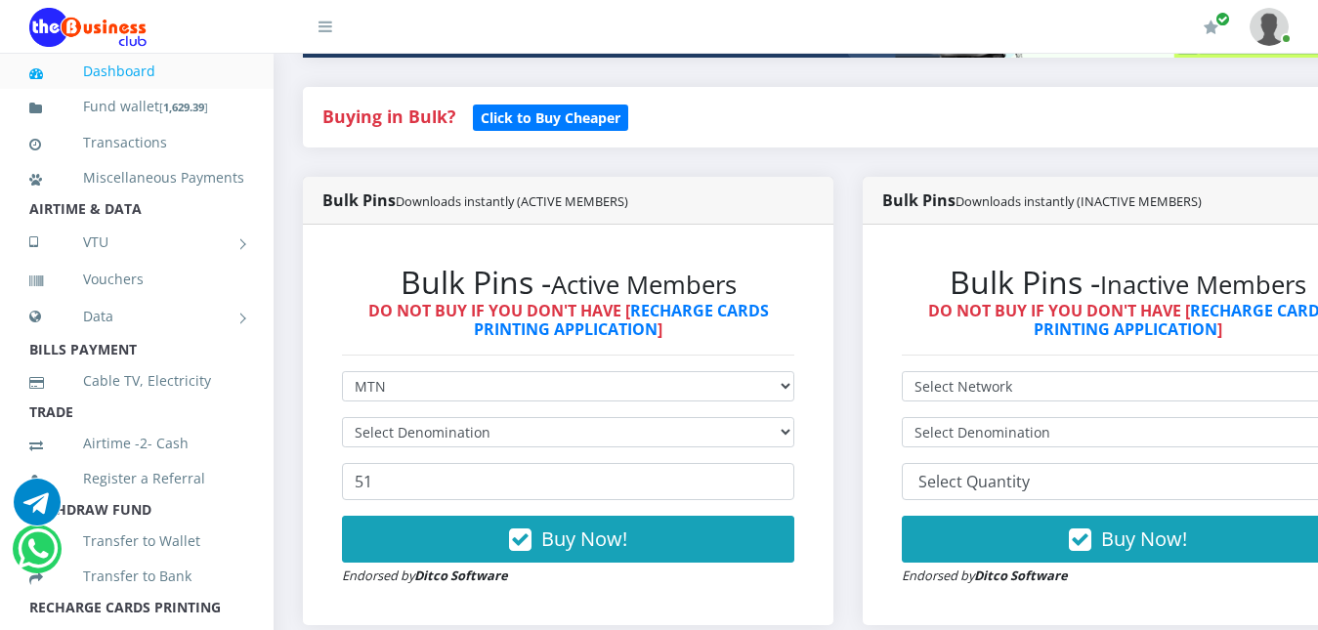
scroll to position [413, 0]
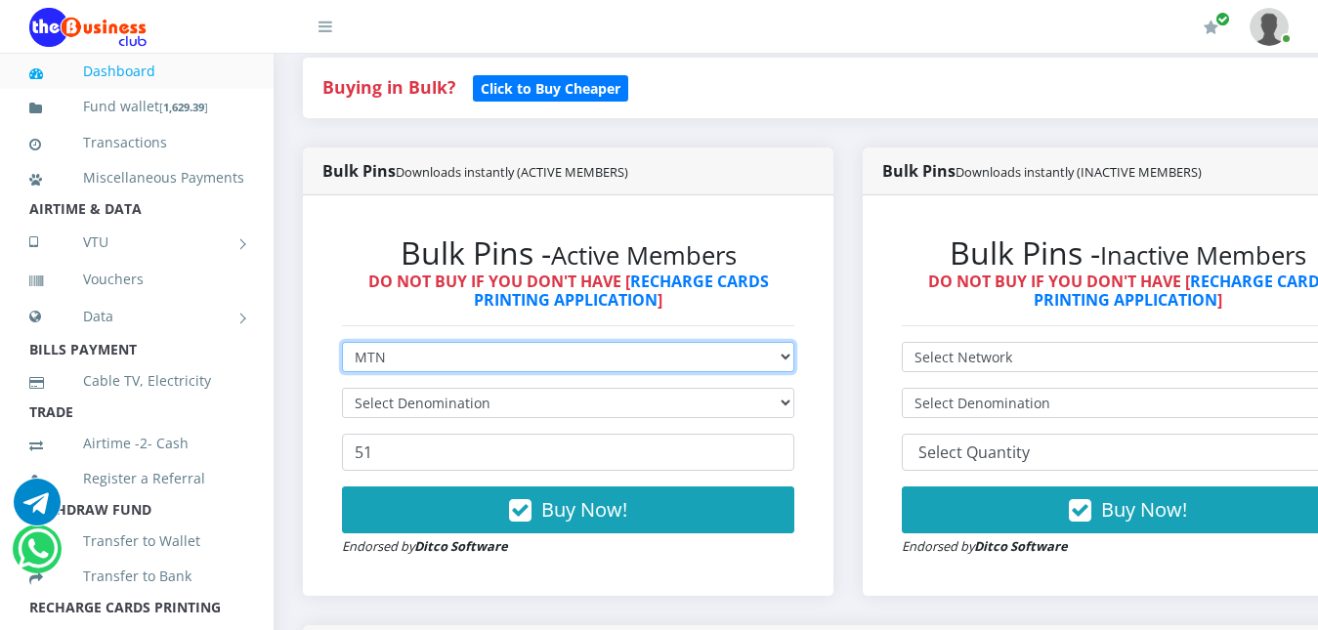
click at [767, 363] on select "Select Network MTN Globacom 9Mobile Airtel" at bounding box center [568, 357] width 452 height 30
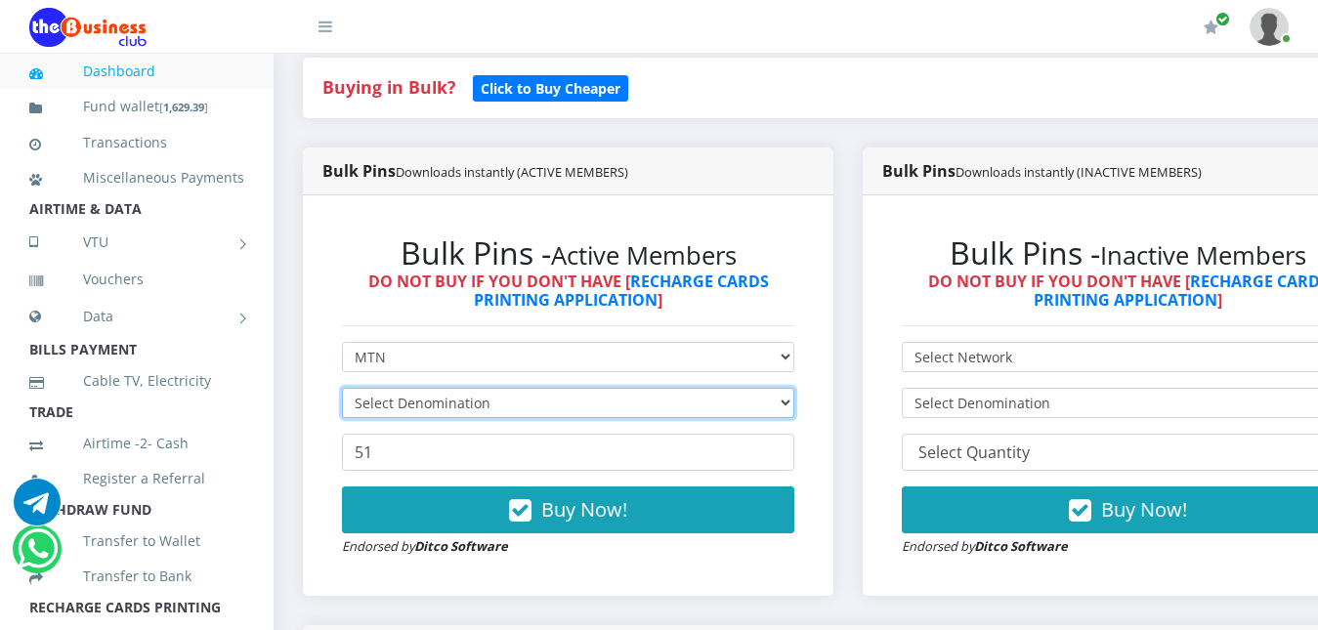
click at [736, 406] on select "Select Denomination" at bounding box center [568, 403] width 452 height 30
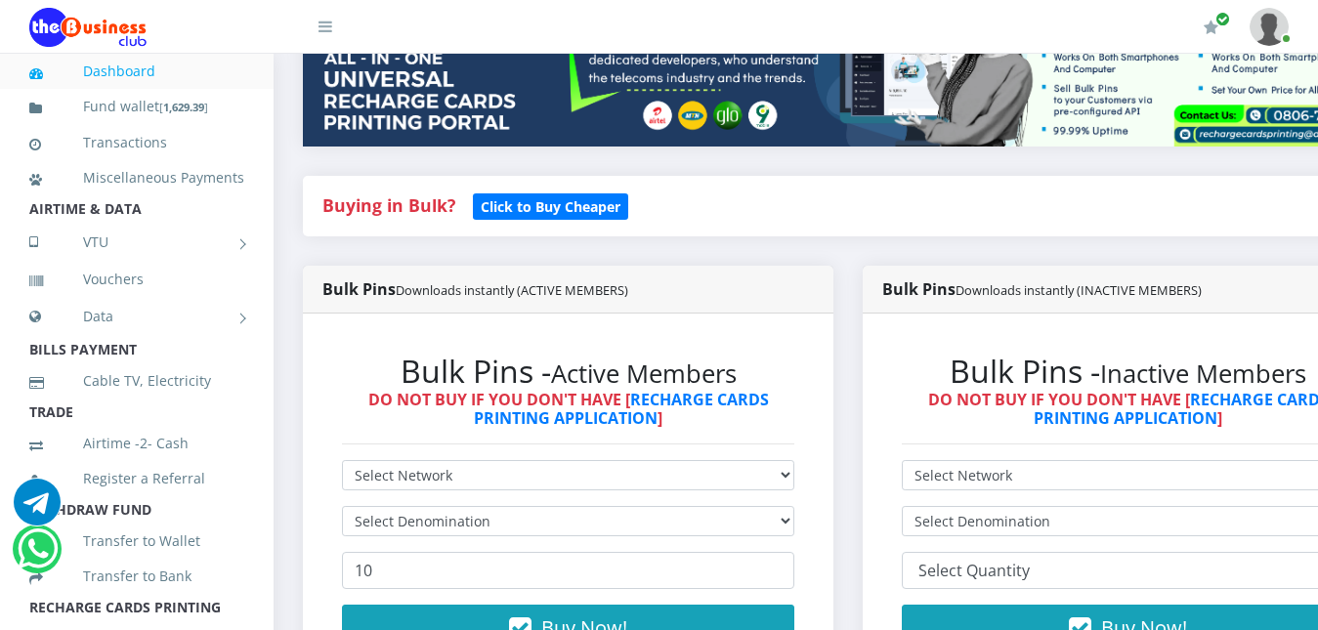
scroll to position [332, 0]
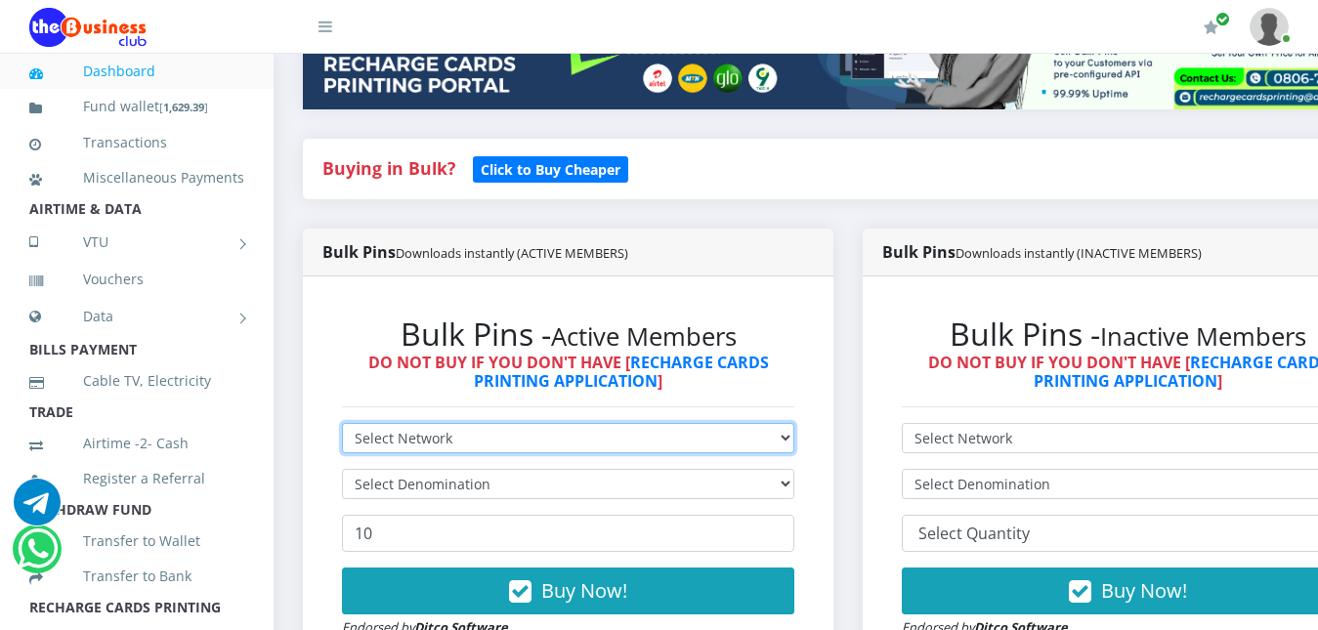
click at [788, 438] on select "Select Network MTN Globacom 9Mobile Airtel" at bounding box center [568, 438] width 452 height 30
select select "MTN"
click at [342, 423] on select "Select Network MTN Globacom 9Mobile Airtel" at bounding box center [568, 438] width 452 height 30
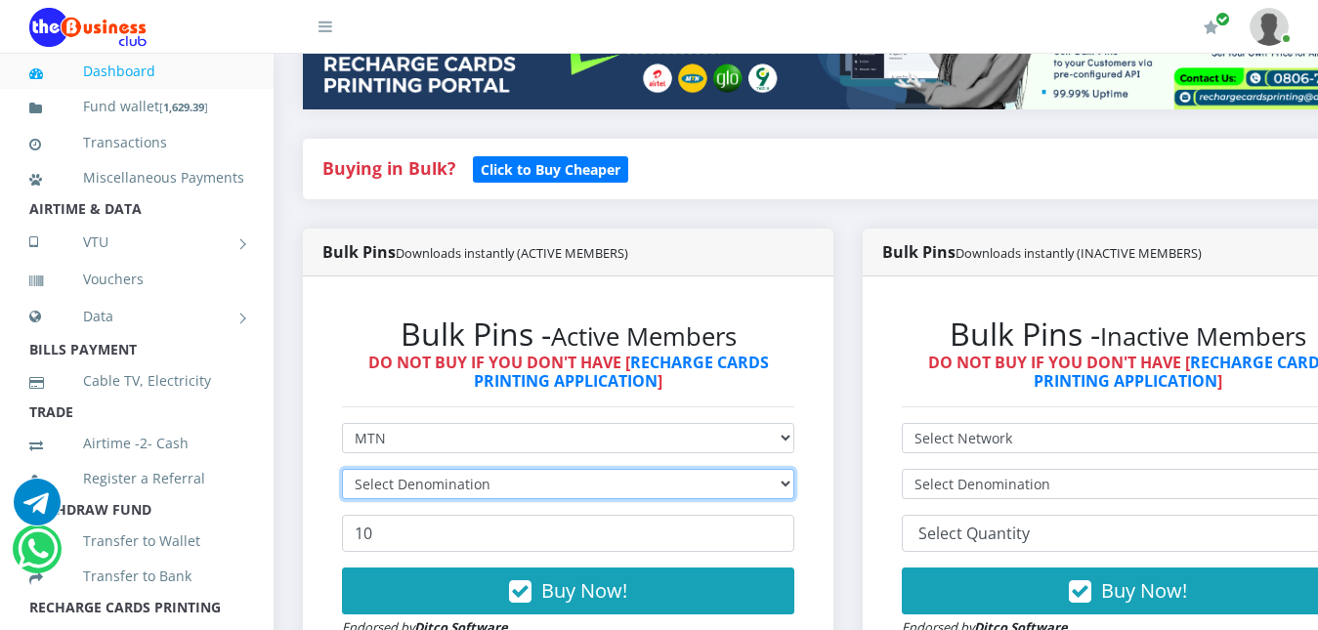
click at [749, 489] on select "Select Denomination" at bounding box center [568, 484] width 452 height 30
click at [749, 489] on select "Select Denomination MTN NGN100 - ₦96.99 MTN NGN200 - ₦193.98 MTN NGN400 - ₦387.…" at bounding box center [568, 484] width 452 height 30
select select "96.99-100"
click at [342, 469] on select "Select Denomination MTN NGN100 - ₦96.99 MTN NGN200 - ₦193.98 MTN NGN400 - ₦387.…" at bounding box center [568, 484] width 452 height 30
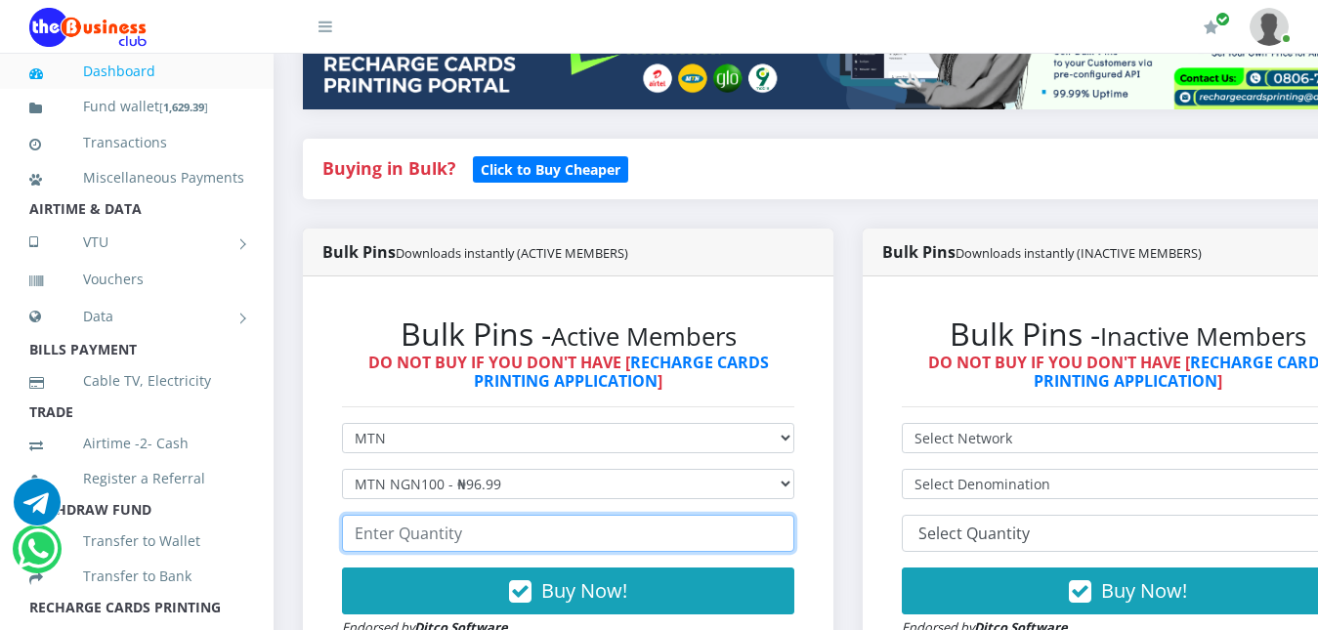
click at [722, 535] on input "number" at bounding box center [568, 533] width 452 height 37
click at [794, 534] on input "1" at bounding box center [568, 533] width 452 height 37
click at [794, 534] on input "2" at bounding box center [568, 533] width 452 height 37
click at [794, 534] on input "3" at bounding box center [568, 533] width 452 height 37
click at [794, 534] on input "4" at bounding box center [568, 533] width 452 height 37
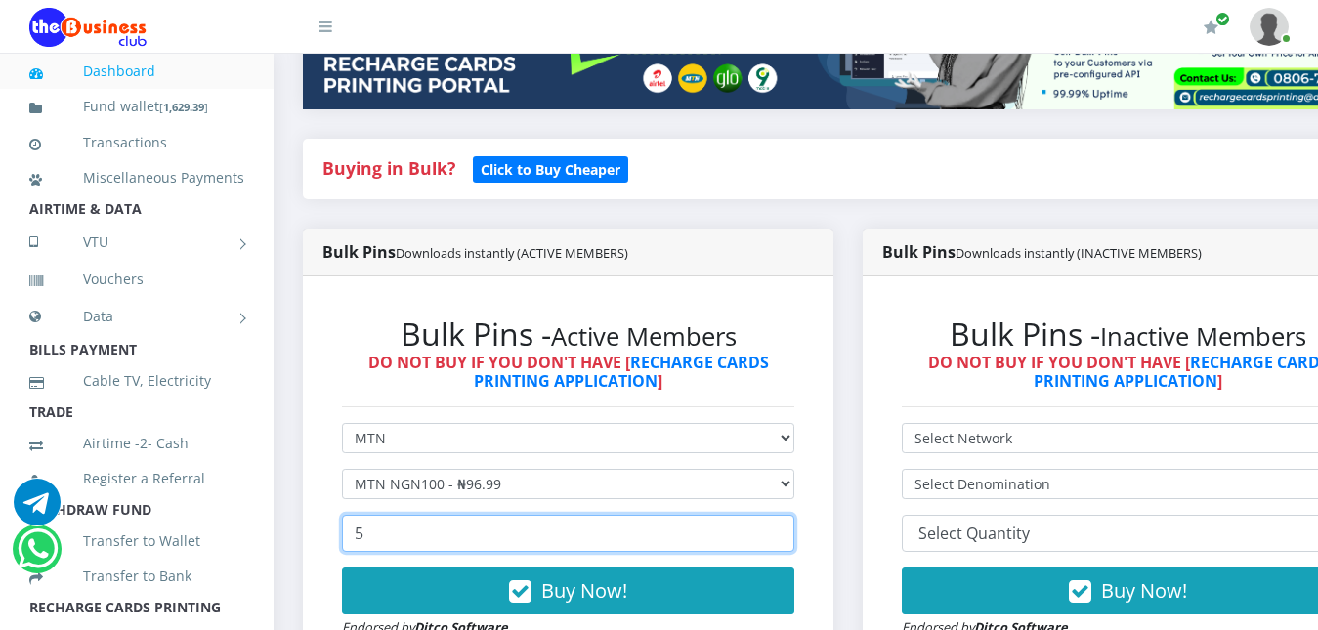
click at [794, 534] on input "5" at bounding box center [568, 533] width 452 height 37
click at [794, 534] on input "6" at bounding box center [568, 533] width 452 height 37
click at [794, 534] on input "7" at bounding box center [568, 533] width 452 height 37
click at [794, 534] on input "8" at bounding box center [568, 533] width 452 height 37
click at [794, 534] on input "9" at bounding box center [568, 533] width 452 height 37
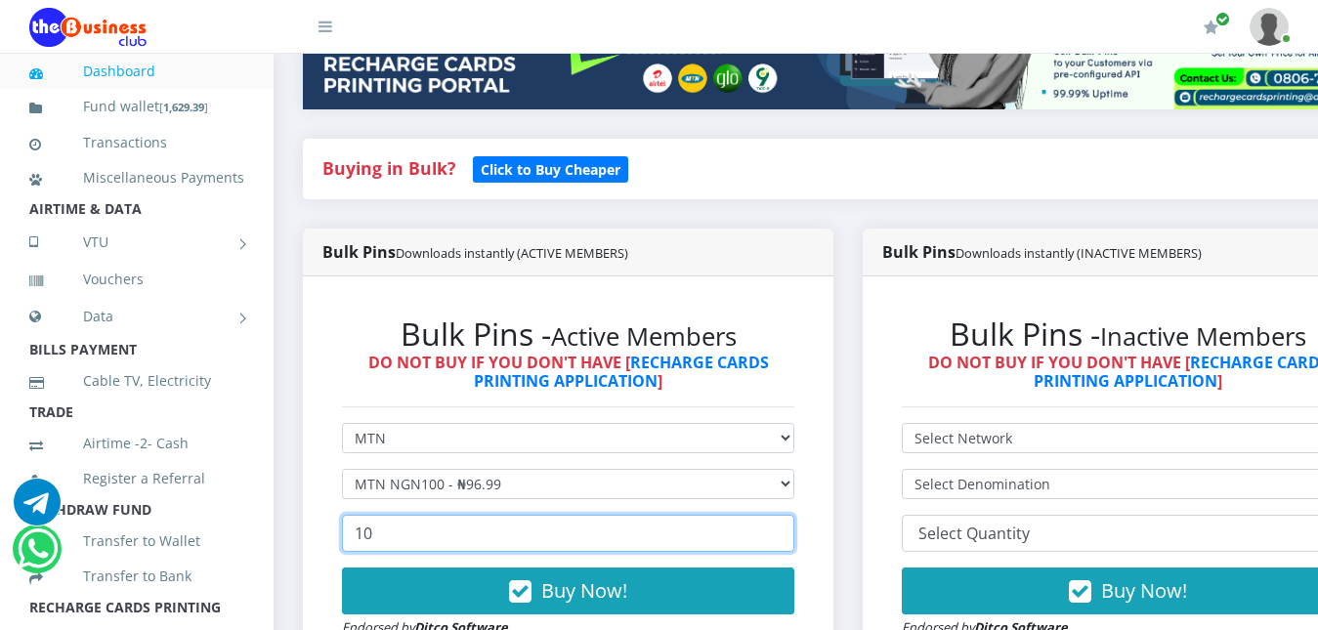
click at [794, 534] on input "10" at bounding box center [568, 533] width 452 height 37
click at [794, 534] on input "11" at bounding box center [568, 533] width 452 height 37
click at [794, 534] on input "12" at bounding box center [568, 533] width 452 height 37
click at [794, 534] on input "13" at bounding box center [568, 533] width 452 height 37
click at [794, 534] on input "14" at bounding box center [568, 533] width 452 height 37
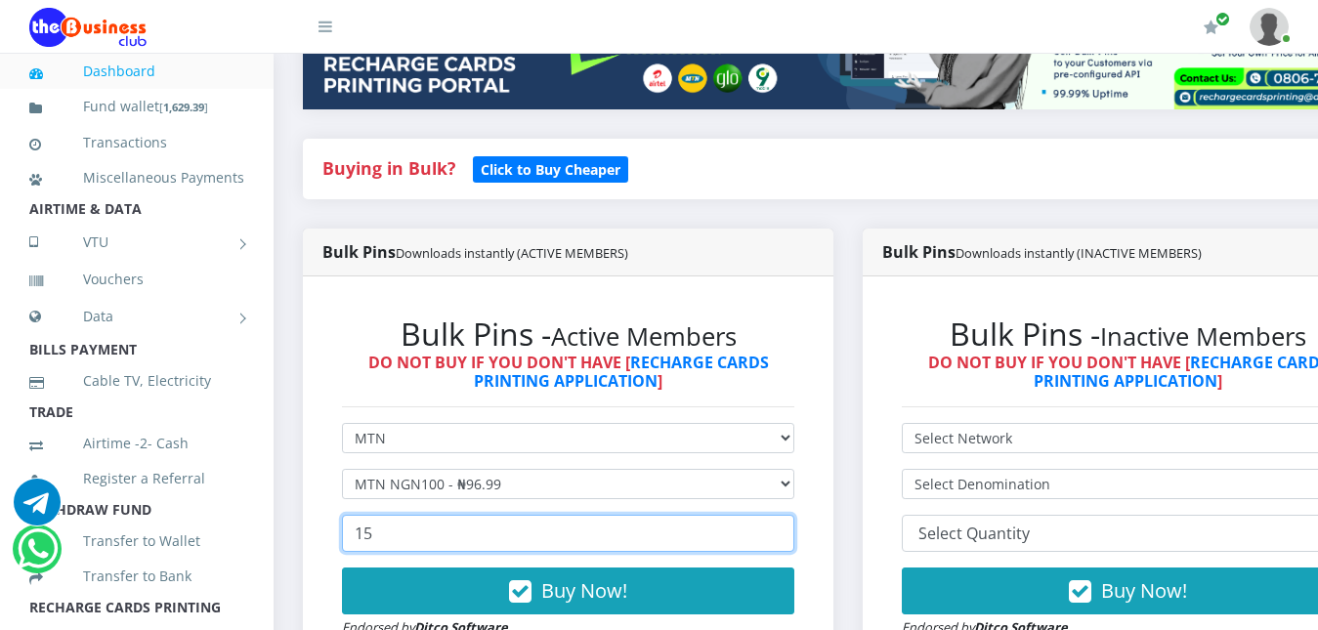
click at [794, 534] on input "15" at bounding box center [568, 533] width 452 height 37
click at [794, 534] on input "16" at bounding box center [568, 533] width 452 height 37
type input "16"
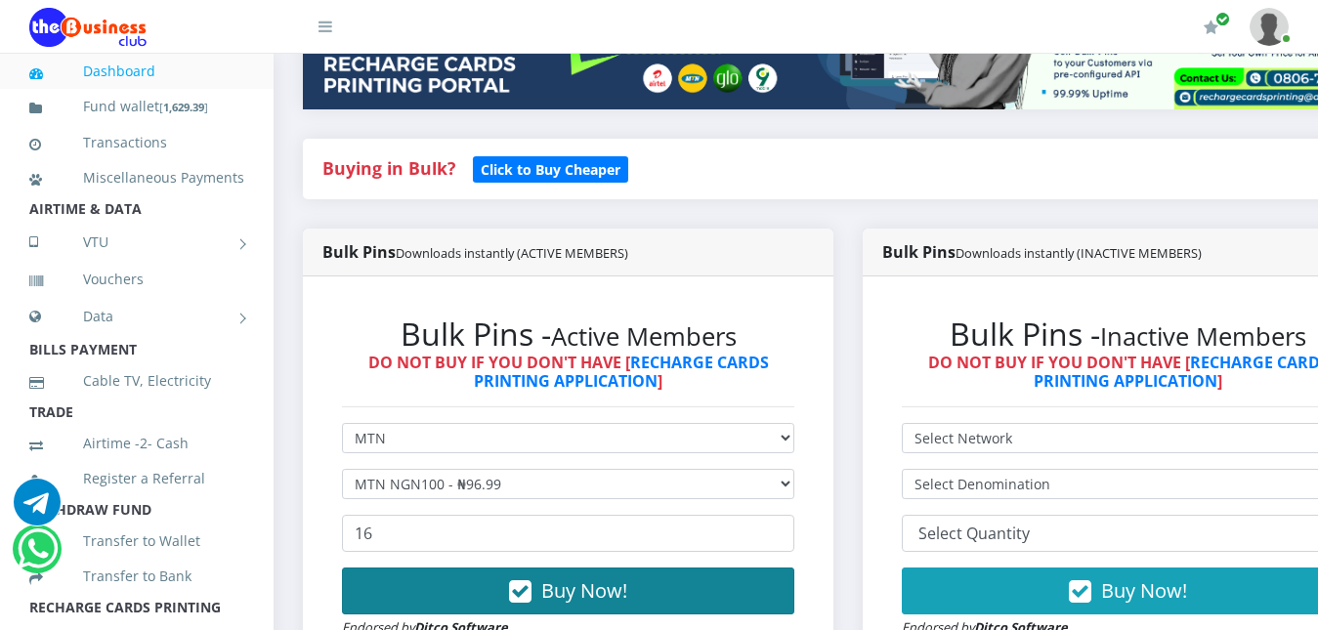
click at [695, 591] on button "Buy Now!" at bounding box center [568, 591] width 452 height 47
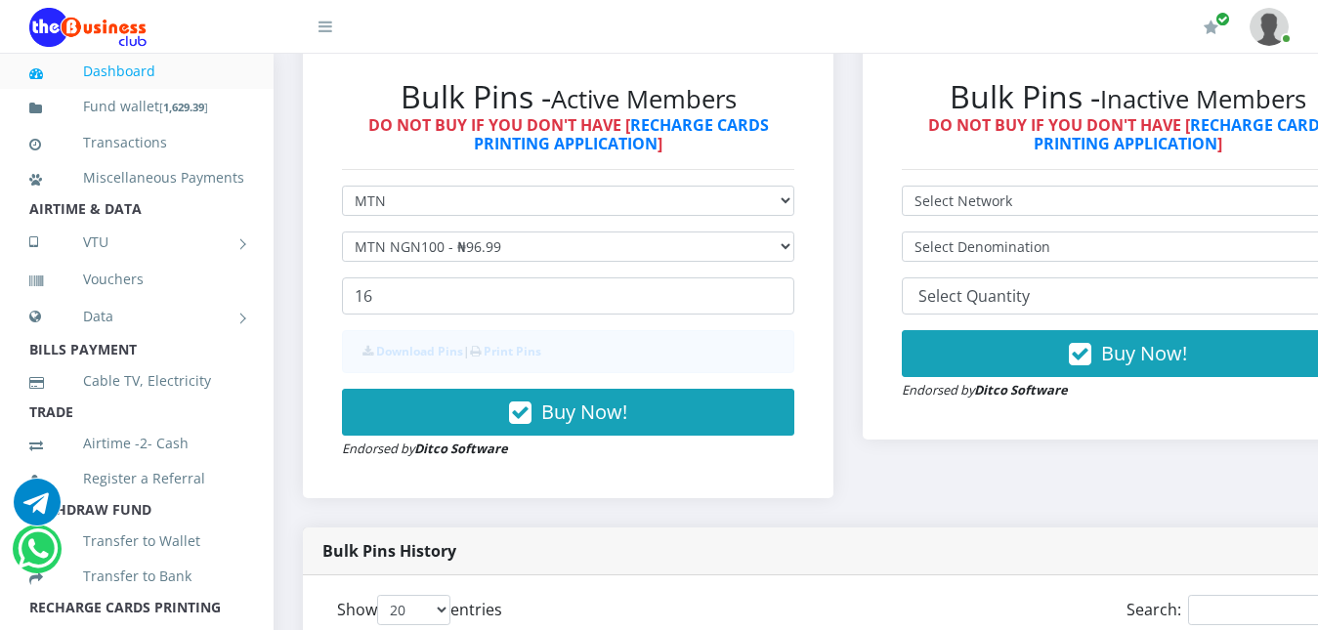
scroll to position [645, 0]
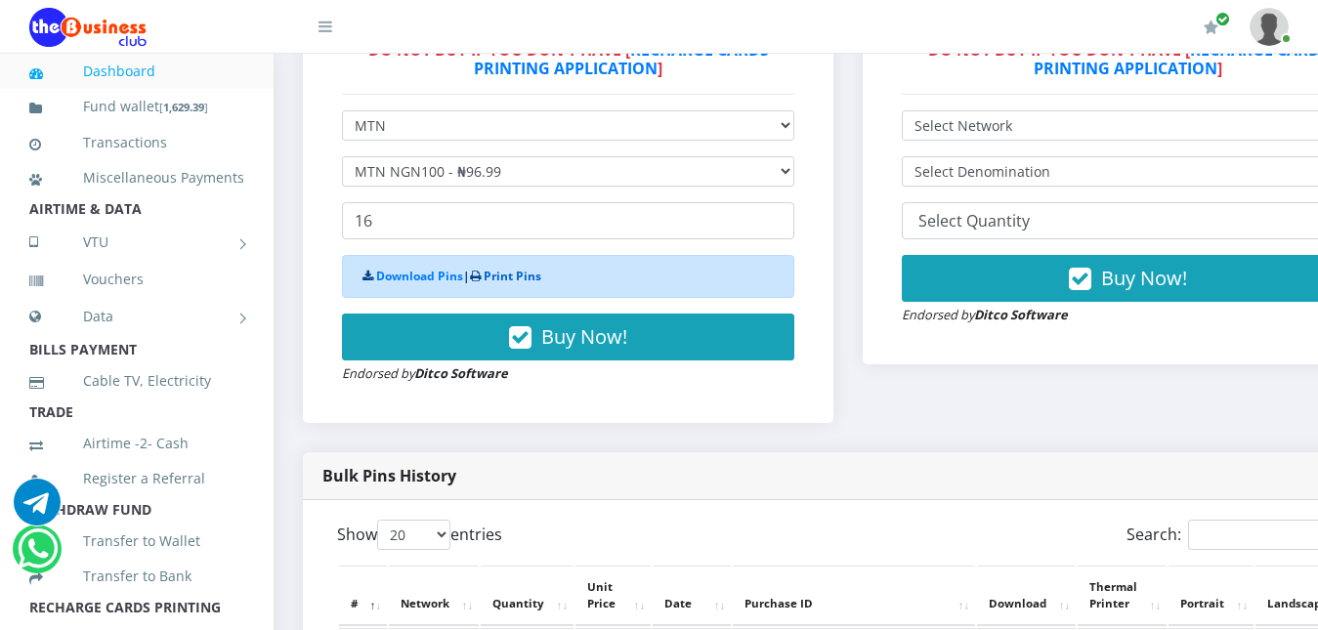
click at [505, 278] on link "Print Pins" at bounding box center [513, 276] width 58 height 17
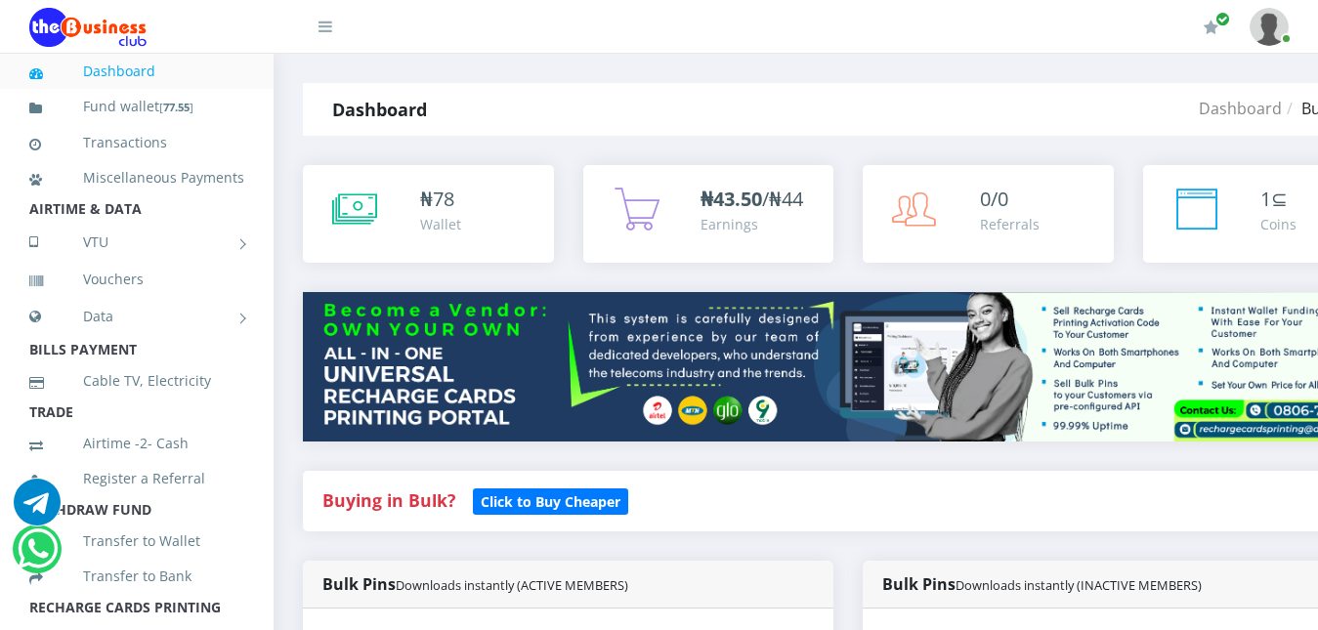
select select "MTN"
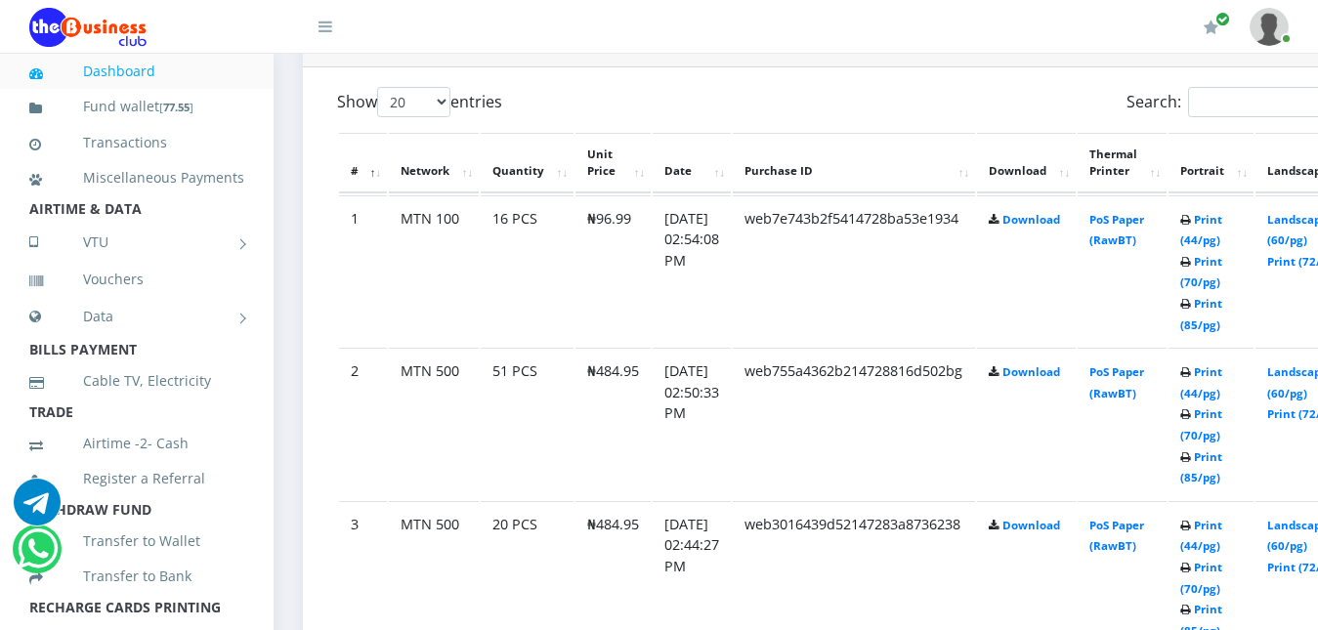
scroll to position [1049, 0]
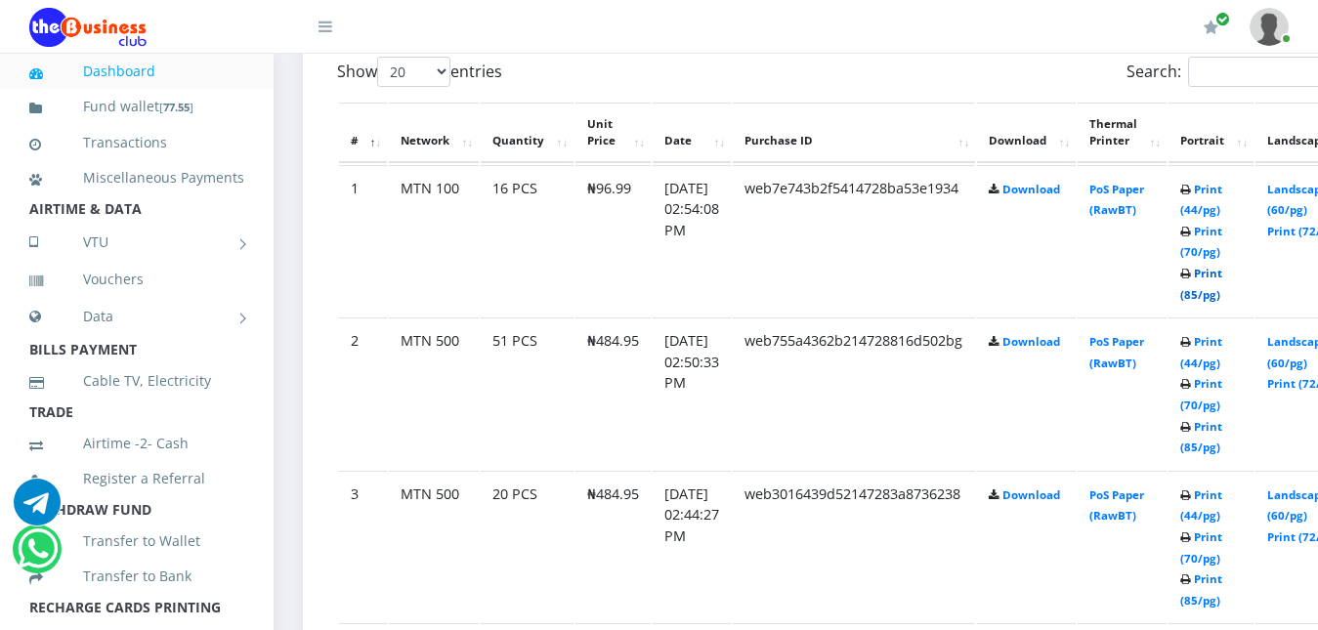
click at [1222, 269] on link "Print (85/pg)" at bounding box center [1201, 284] width 42 height 36
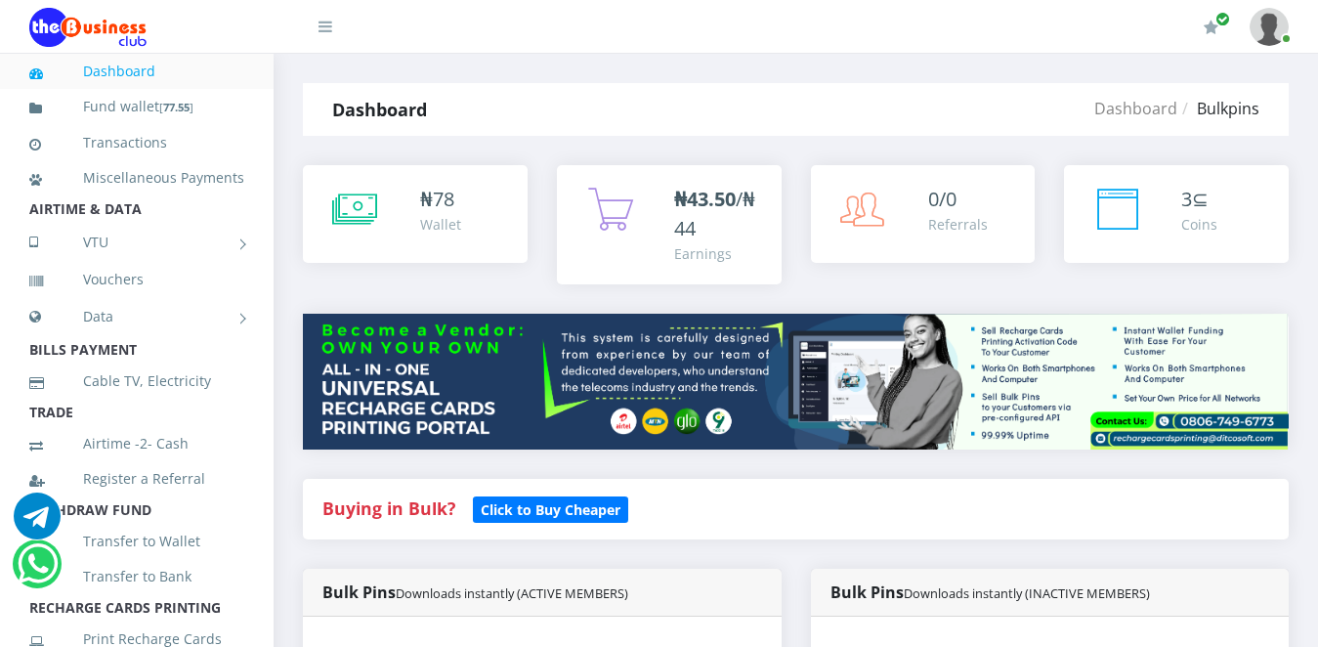
select select "MTN"
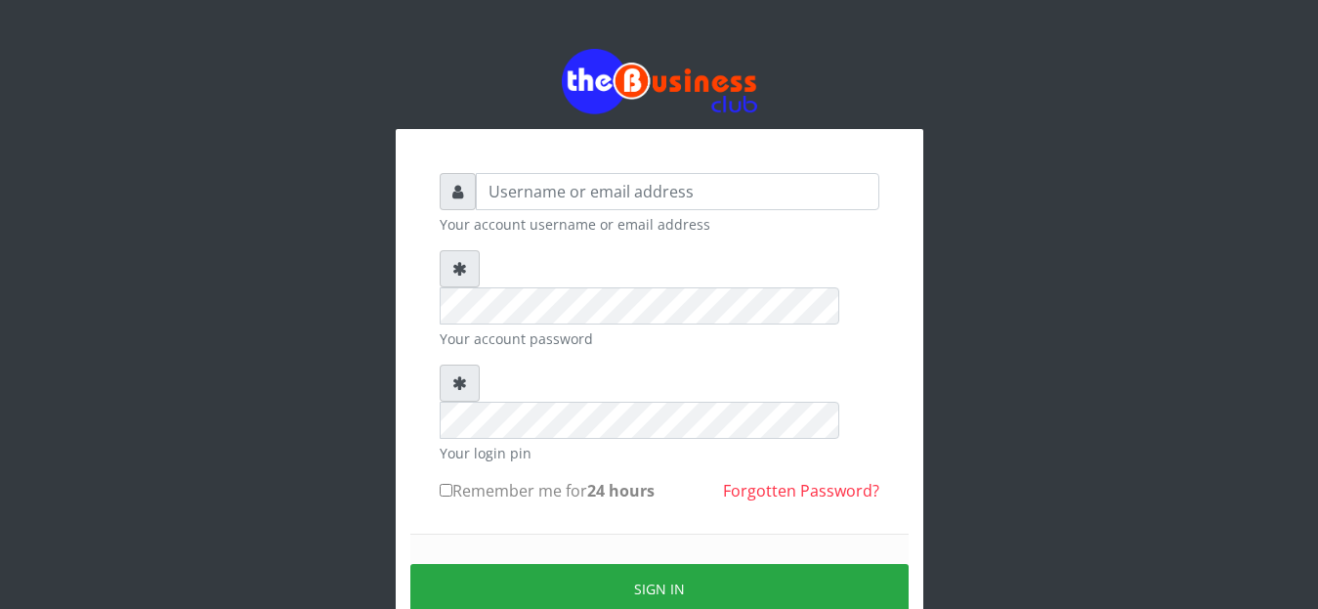
type input "OMOLOLU"
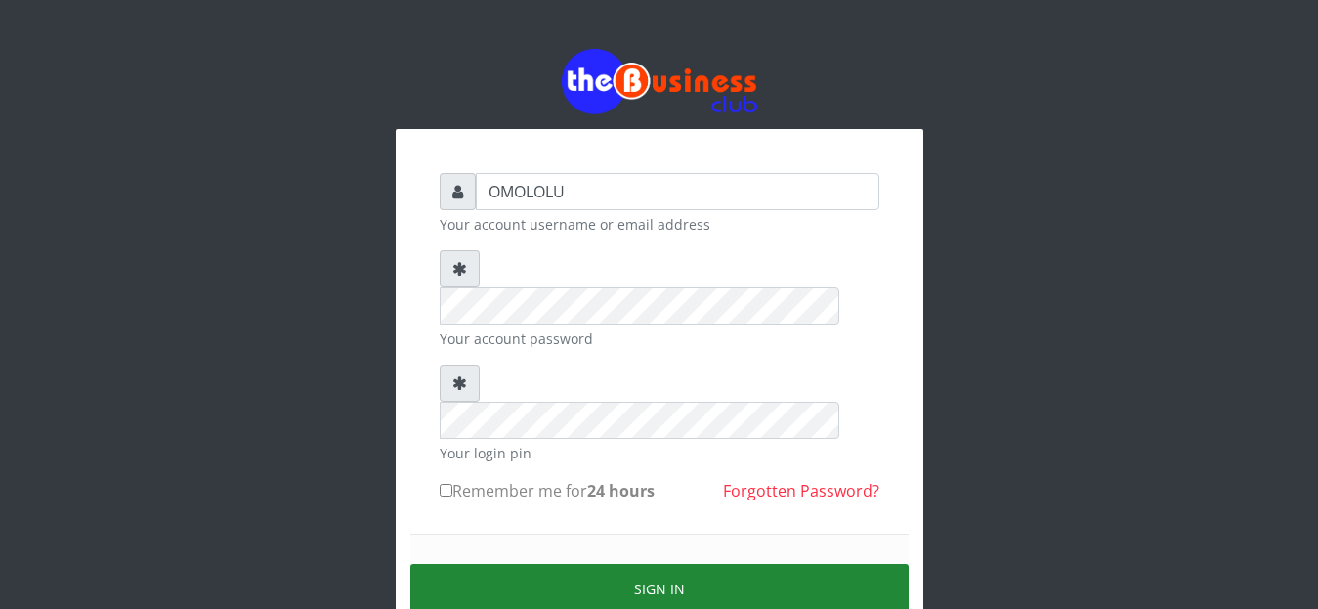
click at [550, 564] on button "Sign in" at bounding box center [659, 589] width 498 height 50
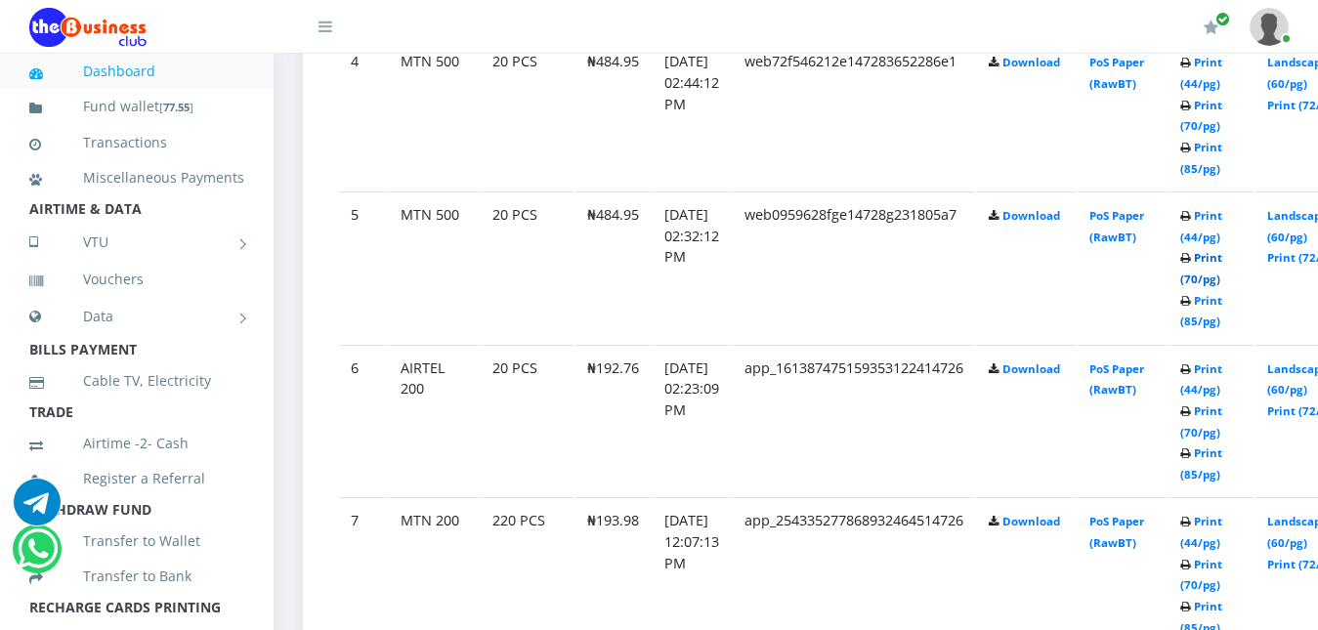
scroll to position [1668, 0]
